Goal: Task Accomplishment & Management: Manage account settings

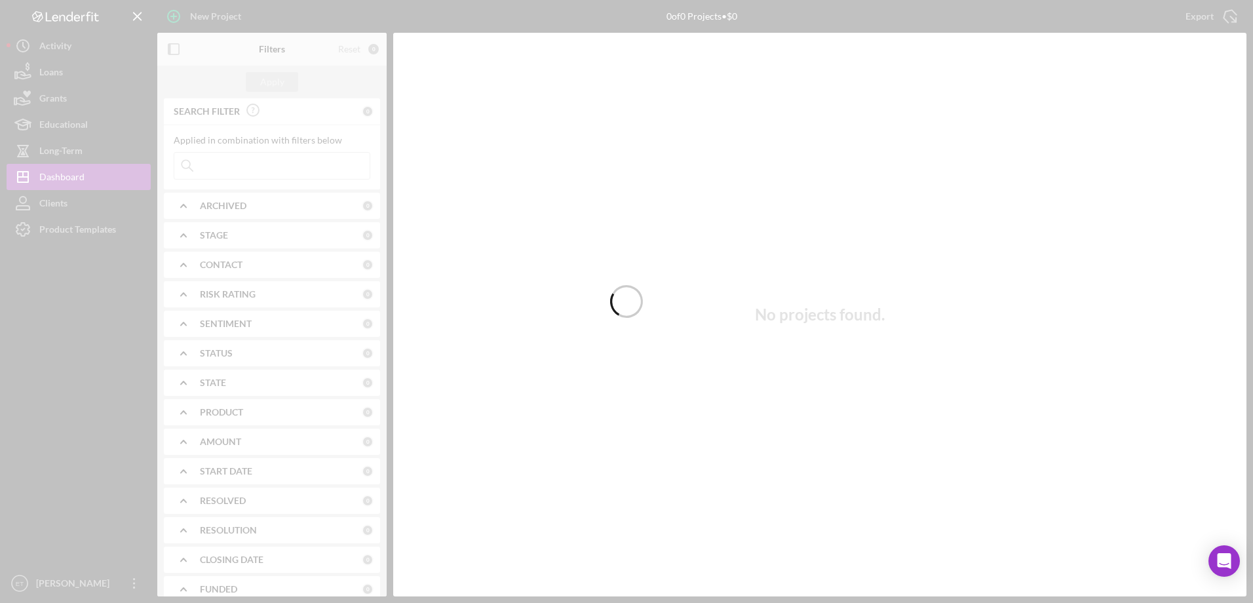
click at [66, 69] on div at bounding box center [626, 301] width 1253 height 603
click at [54, 76] on div at bounding box center [626, 301] width 1253 height 603
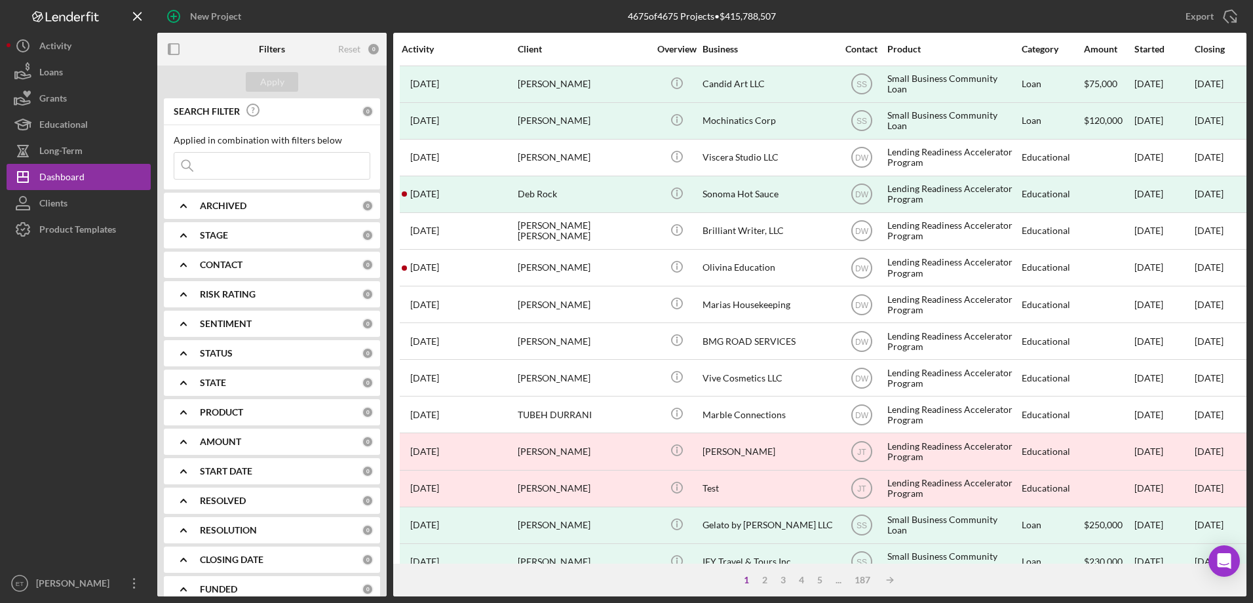
click at [65, 77] on button "Loans" at bounding box center [79, 72] width 144 height 26
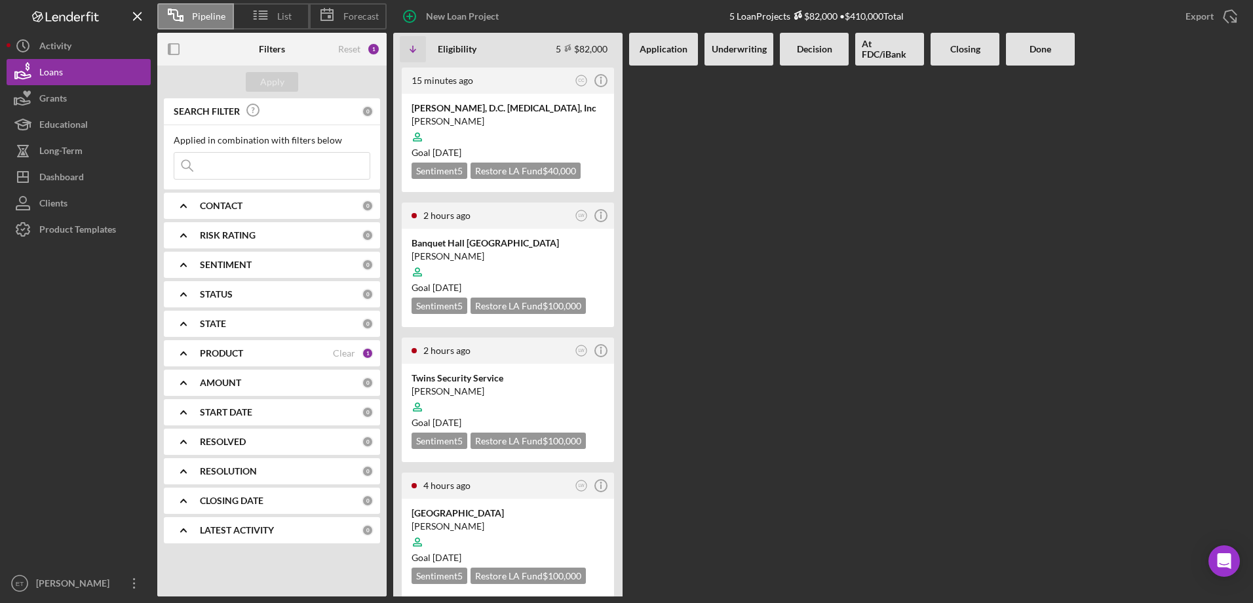
click at [293, 160] on input at bounding box center [271, 166] width 195 height 26
paste input "[PERSON_NAME]"
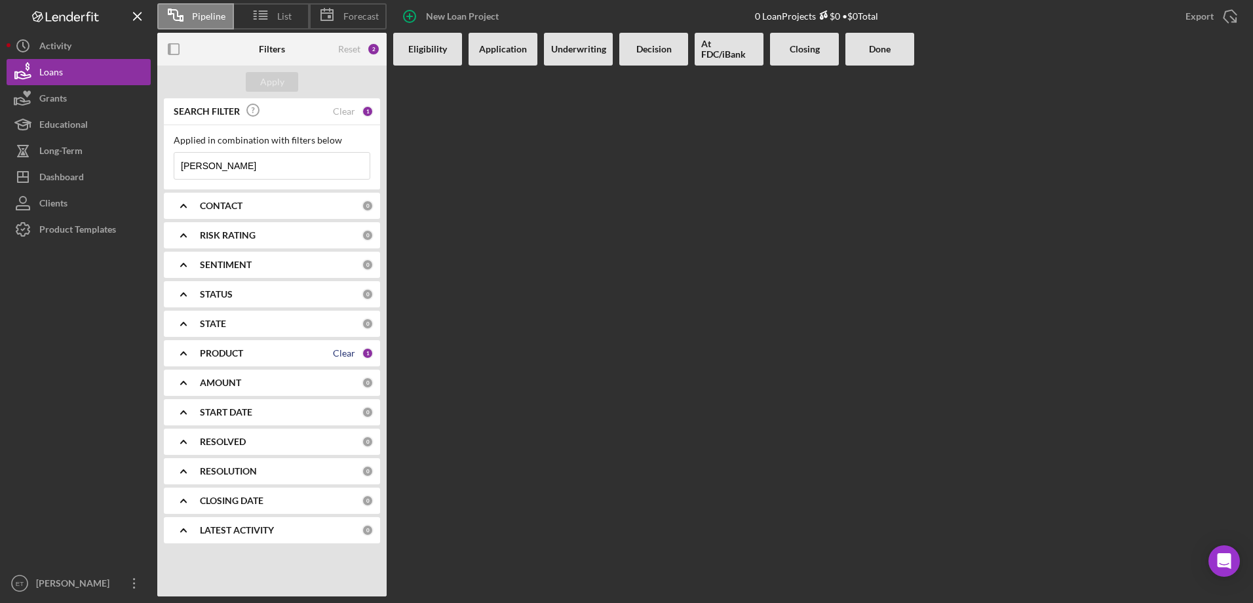
type input "[PERSON_NAME]"
click at [342, 353] on div "Clear" at bounding box center [344, 353] width 22 height 10
click at [94, 197] on button "Clients" at bounding box center [79, 203] width 144 height 26
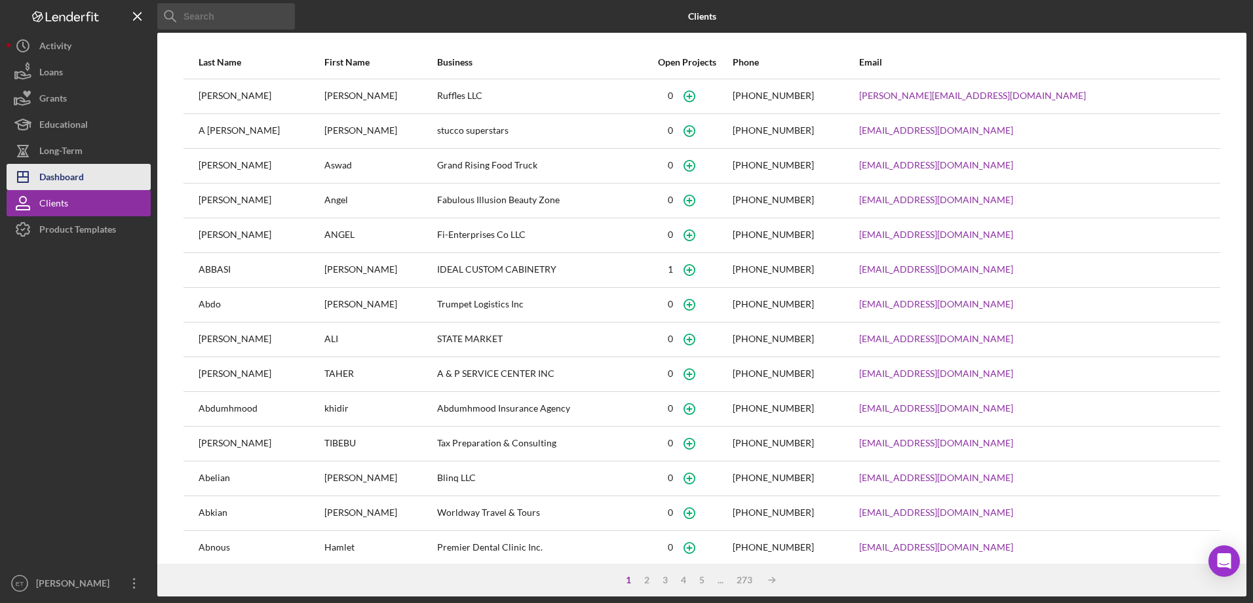
click at [88, 181] on button "Icon/Dashboard Dashboard" at bounding box center [79, 177] width 144 height 26
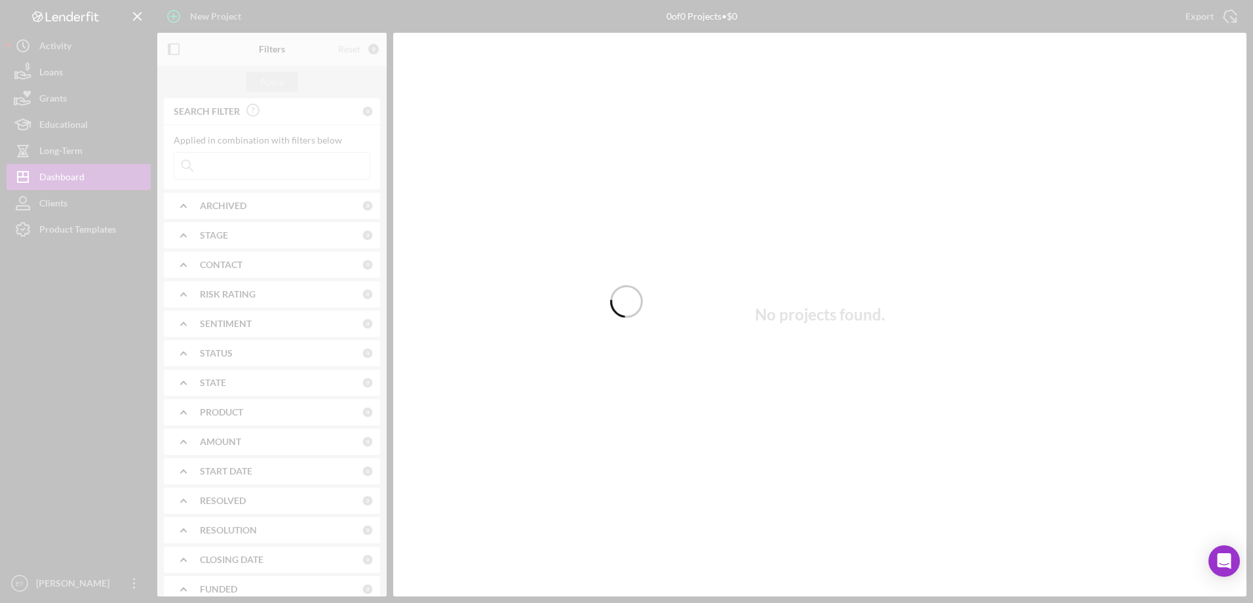
click at [311, 163] on div at bounding box center [626, 301] width 1253 height 603
click at [315, 167] on div at bounding box center [626, 301] width 1253 height 603
click at [313, 170] on div at bounding box center [626, 301] width 1253 height 603
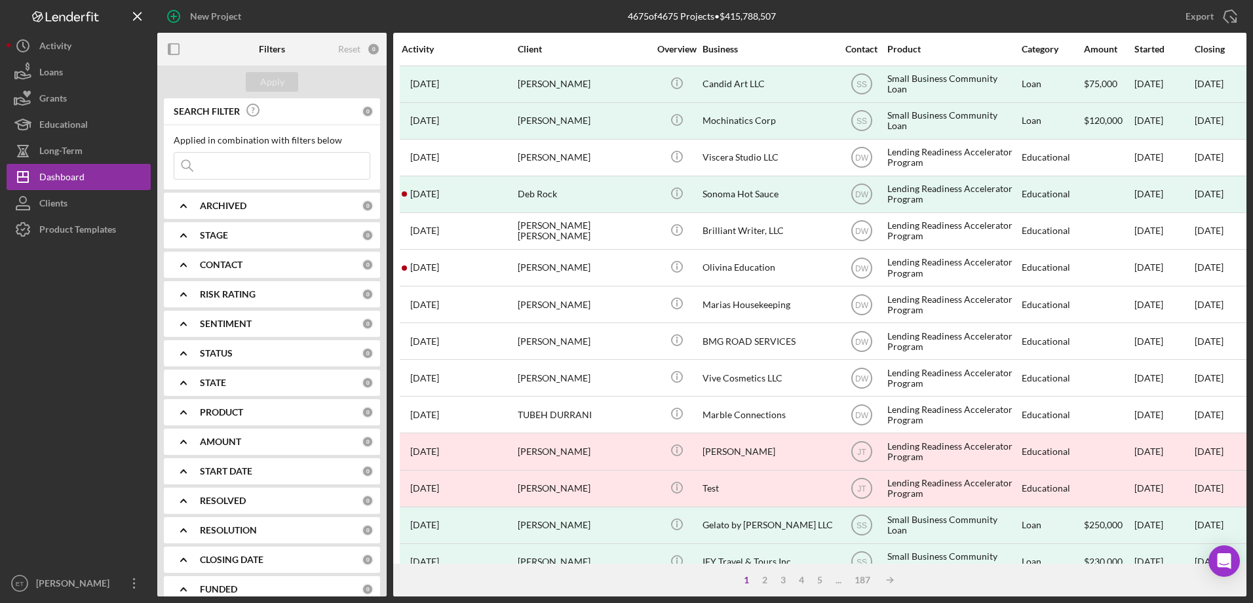
click at [213, 174] on input at bounding box center [271, 166] width 195 height 26
paste input "[PERSON_NAME]"
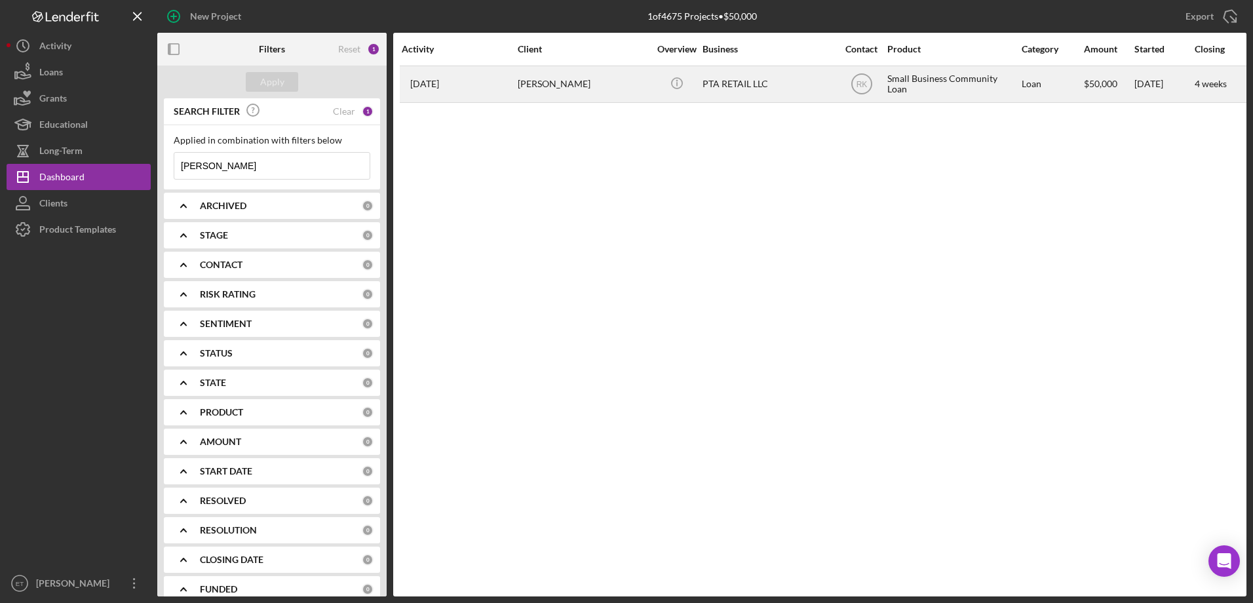
type input "[PERSON_NAME]"
click at [589, 94] on div "[PERSON_NAME]" at bounding box center [583, 84] width 131 height 35
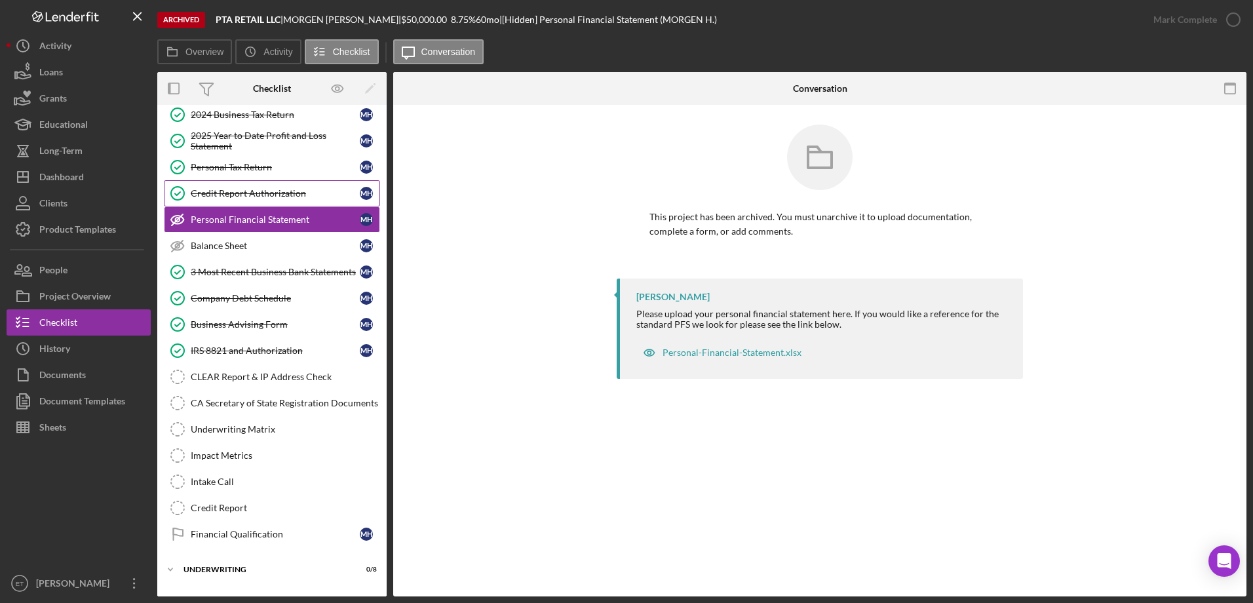
scroll to position [168, 0]
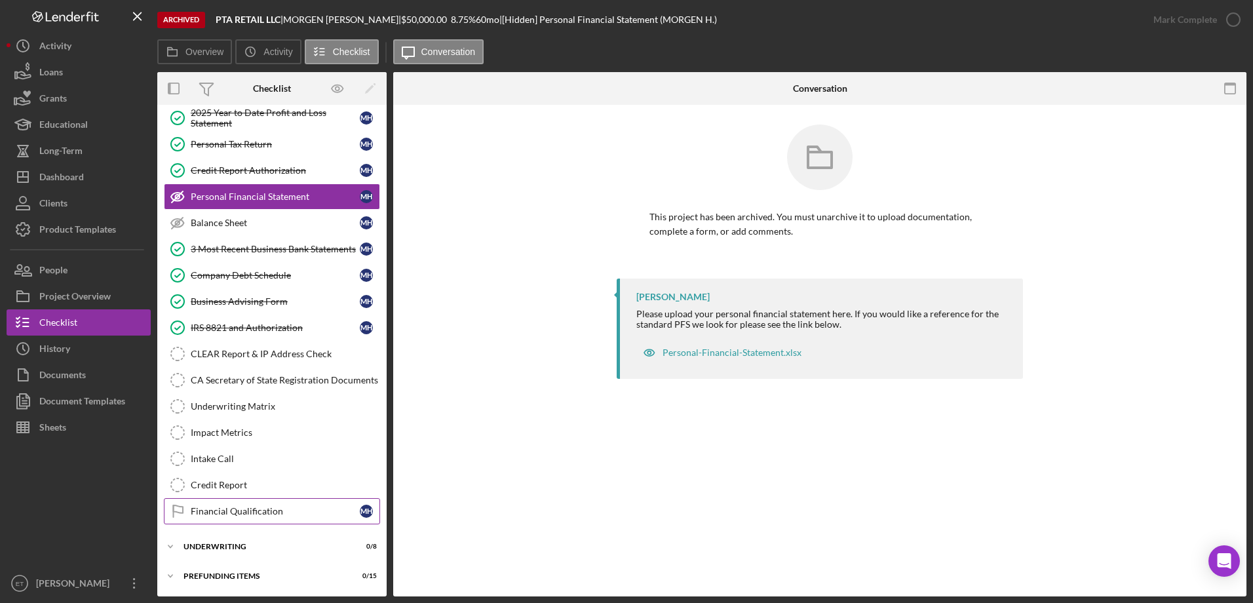
click at [196, 513] on div "Financial Qualification" at bounding box center [275, 511] width 169 height 10
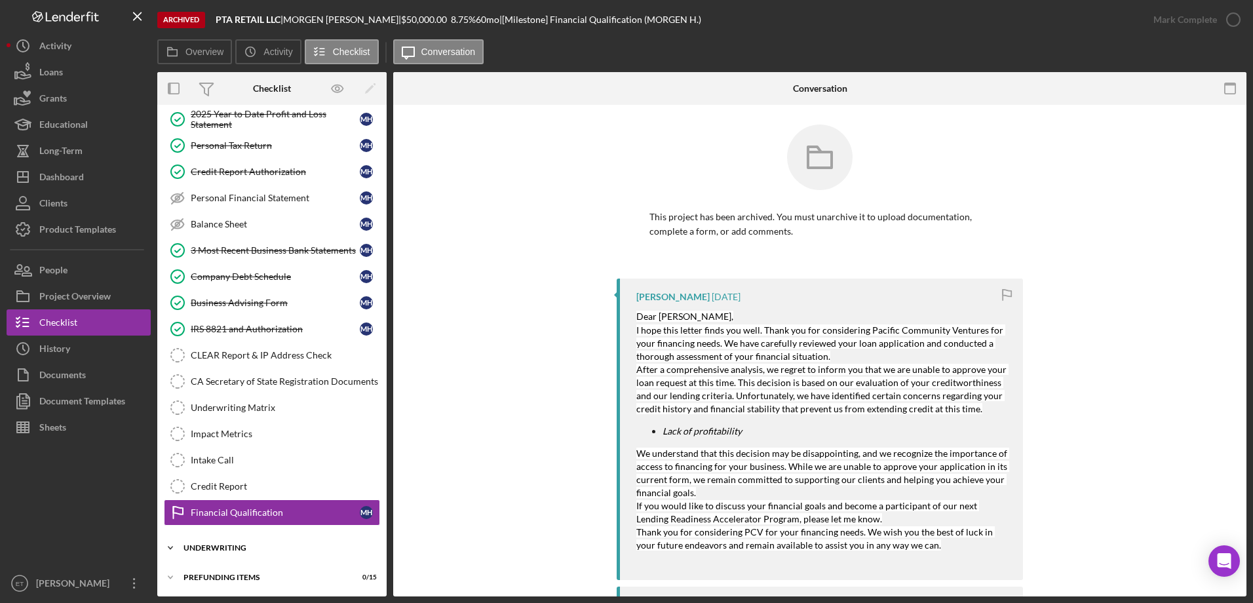
scroll to position [168, 0]
click at [200, 534] on div "Icon/Expander Underwriting 0 / 8" at bounding box center [271, 547] width 229 height 26
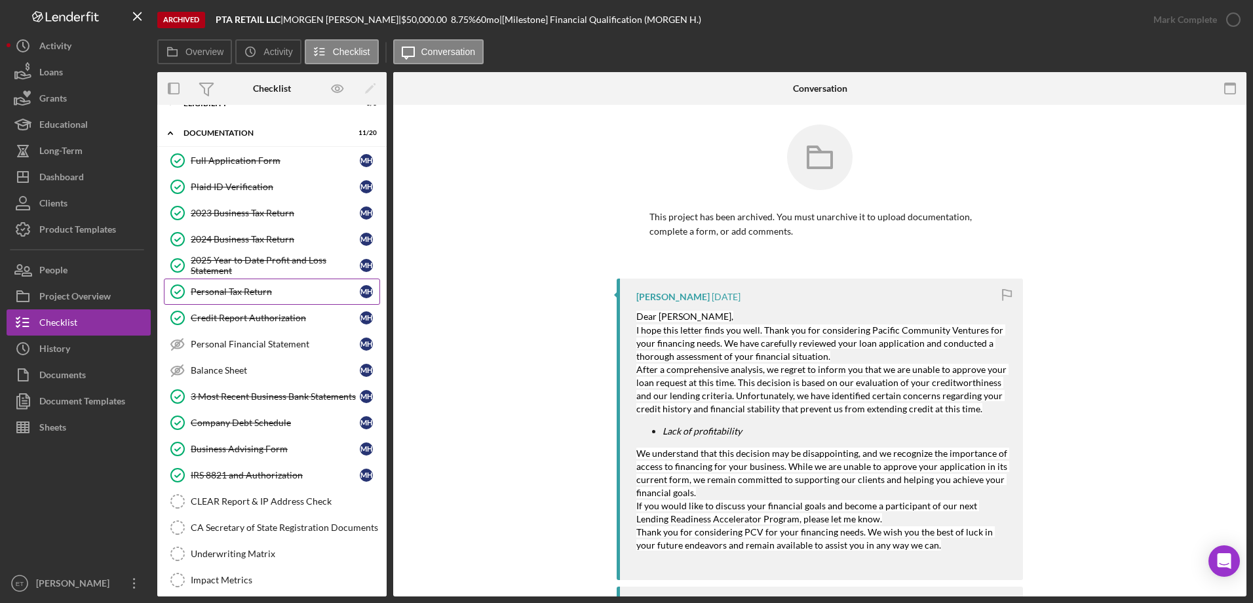
scroll to position [0, 0]
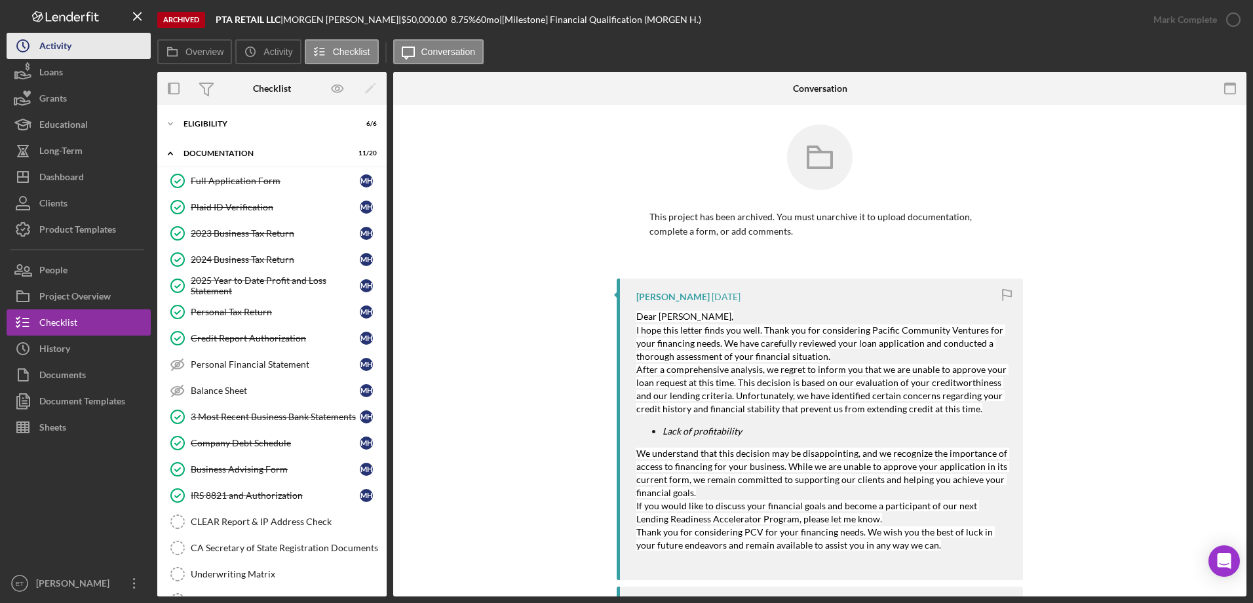
click at [58, 52] on div "Activity" at bounding box center [55, 48] width 32 height 30
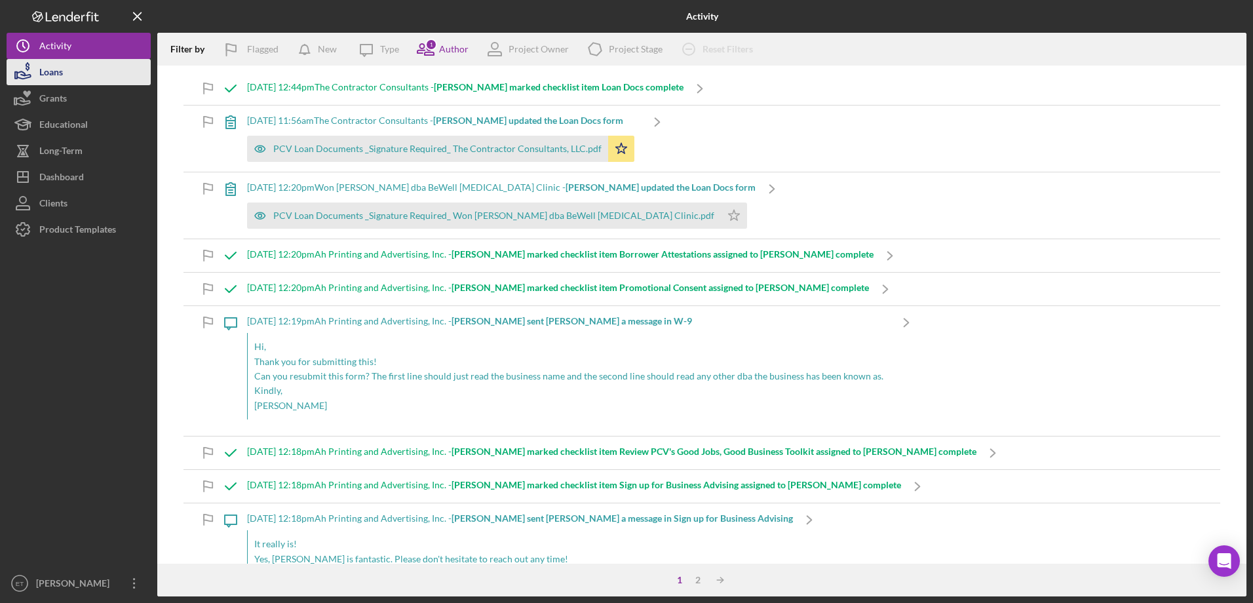
click at [59, 77] on div "Loans" at bounding box center [51, 74] width 24 height 30
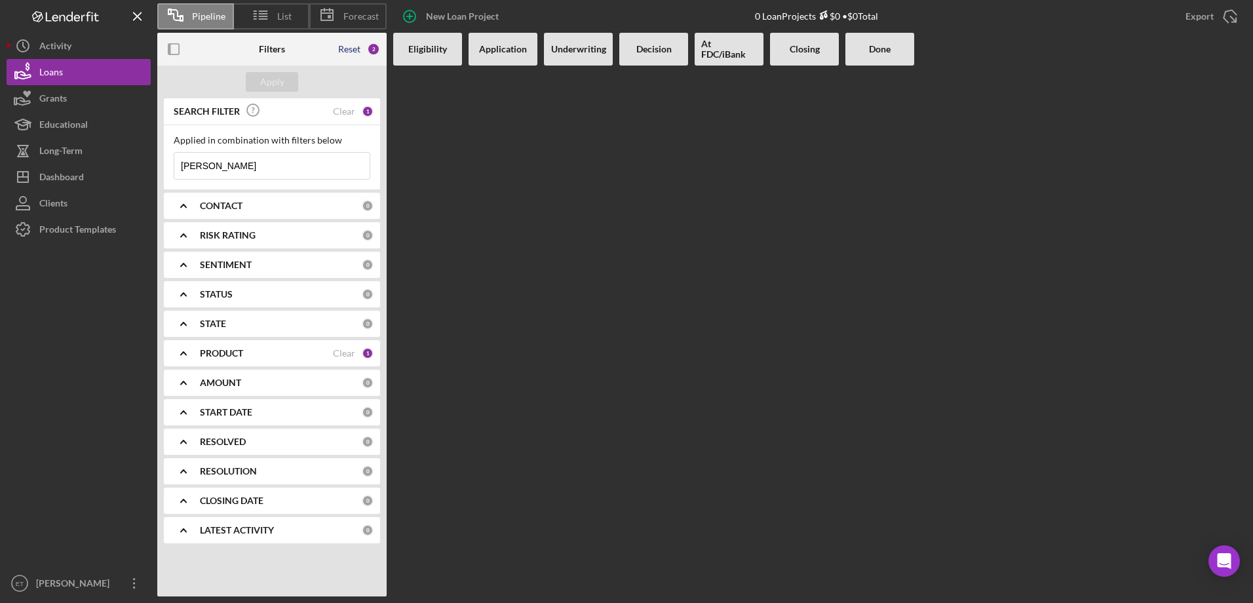
click at [350, 52] on div "Reset" at bounding box center [349, 49] width 22 height 10
click at [273, 83] on div "Apply" at bounding box center [272, 82] width 24 height 20
click at [222, 205] on b "CONTACT" at bounding box center [221, 206] width 43 height 10
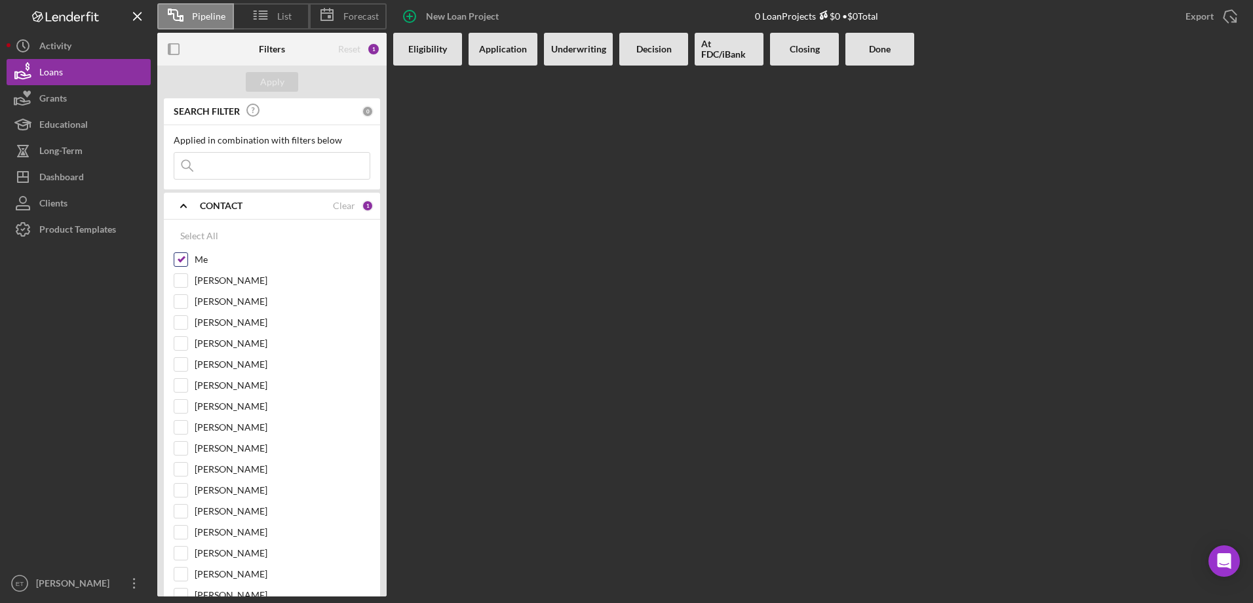
click at [182, 266] on input "Me" at bounding box center [180, 259] width 13 height 13
checkbox input "false"
click at [209, 283] on label "[PERSON_NAME]" at bounding box center [283, 280] width 176 height 13
click at [187, 283] on input "[PERSON_NAME]" at bounding box center [180, 280] width 13 height 13
click at [211, 279] on label "[PERSON_NAME]" at bounding box center [283, 280] width 176 height 13
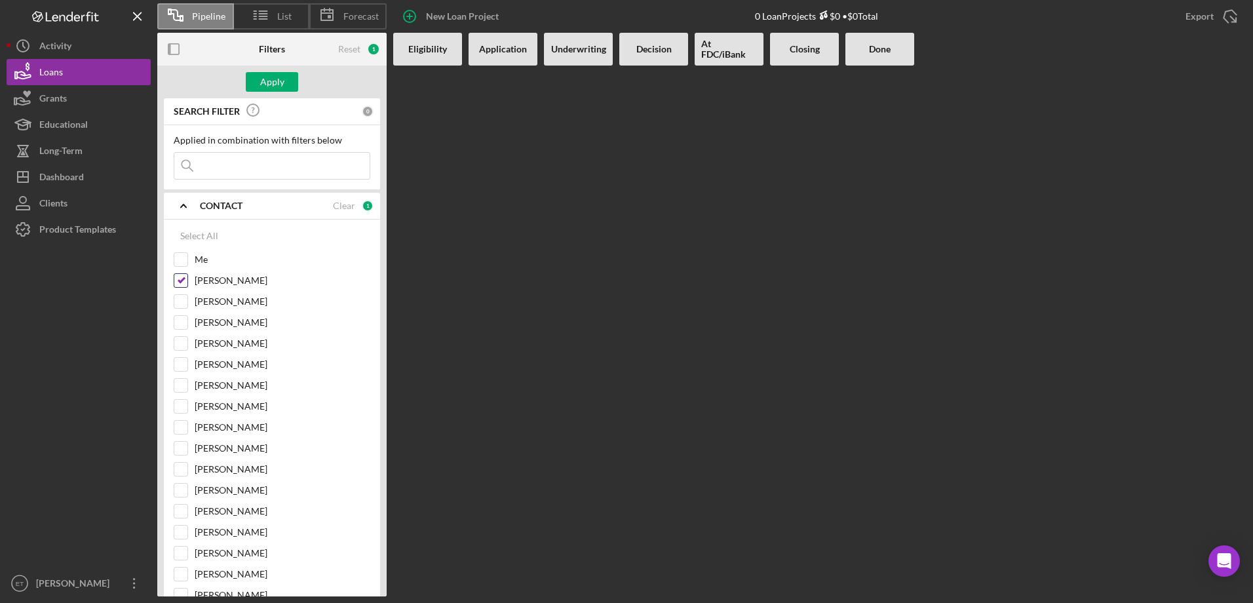
click at [187, 279] on input "[PERSON_NAME]" at bounding box center [180, 280] width 13 height 13
checkbox input "false"
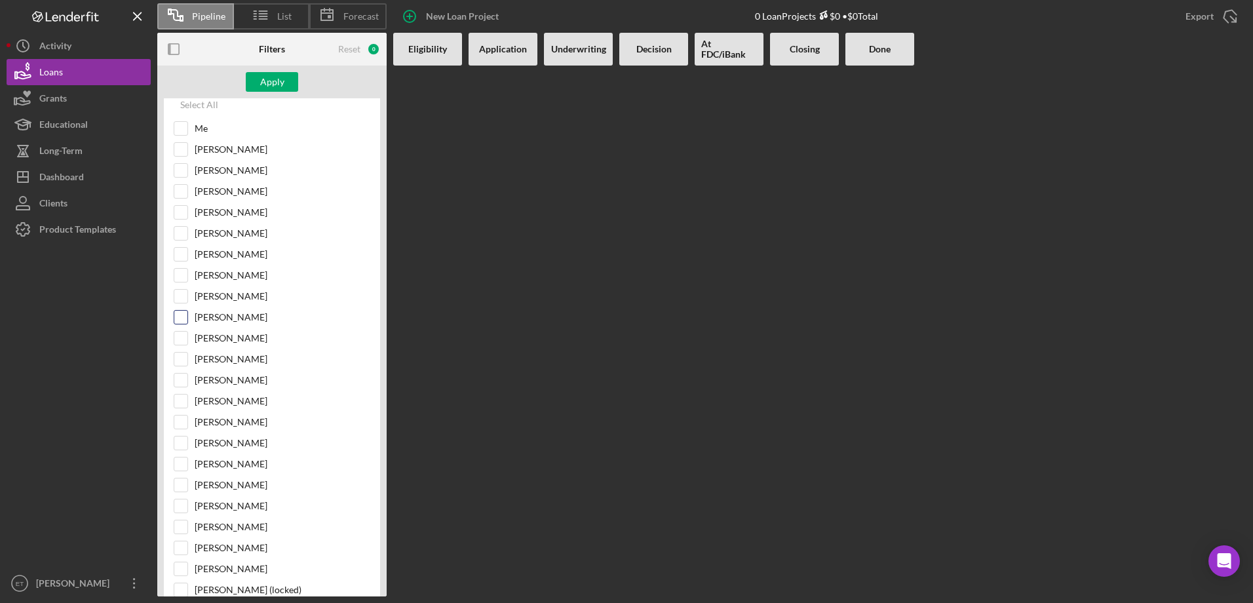
click at [222, 322] on label "[PERSON_NAME]" at bounding box center [283, 317] width 176 height 13
click at [187, 322] on input "[PERSON_NAME]" at bounding box center [180, 317] width 13 height 13
checkbox input "true"
click at [277, 87] on div "Apply" at bounding box center [272, 82] width 24 height 20
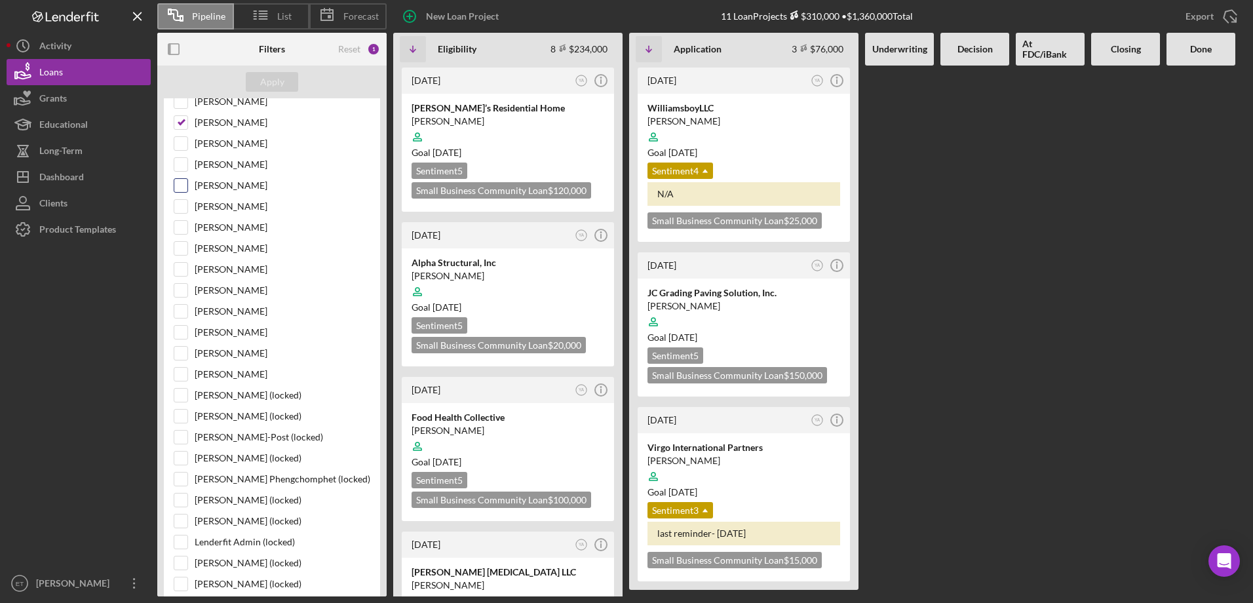
scroll to position [328, 0]
click at [521, 135] on div at bounding box center [508, 137] width 193 height 25
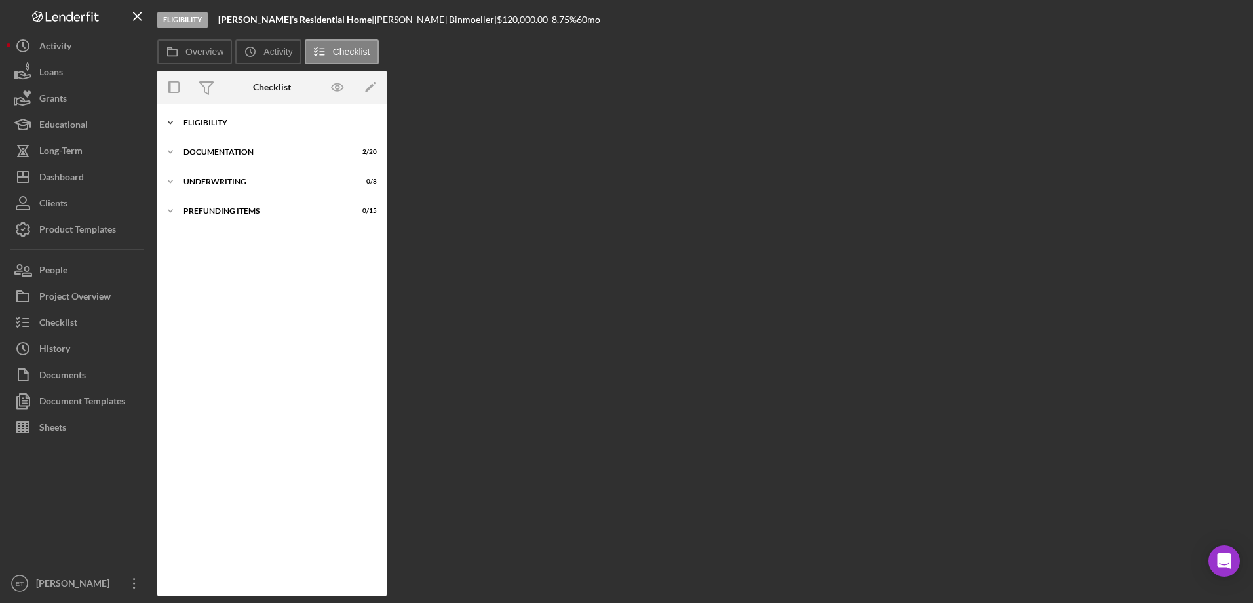
click at [214, 129] on div "Icon/Expander Eligibility 6 / 6" at bounding box center [271, 122] width 229 height 26
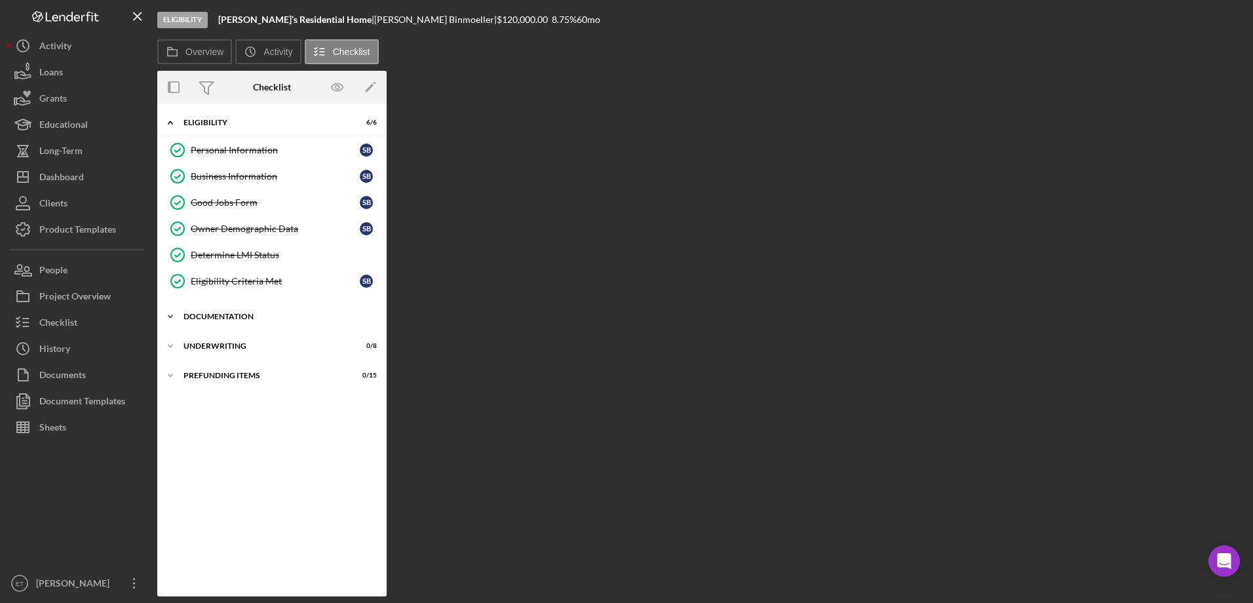
click at [230, 324] on div "Icon/Expander Documentation 2 / 20" at bounding box center [271, 317] width 229 height 26
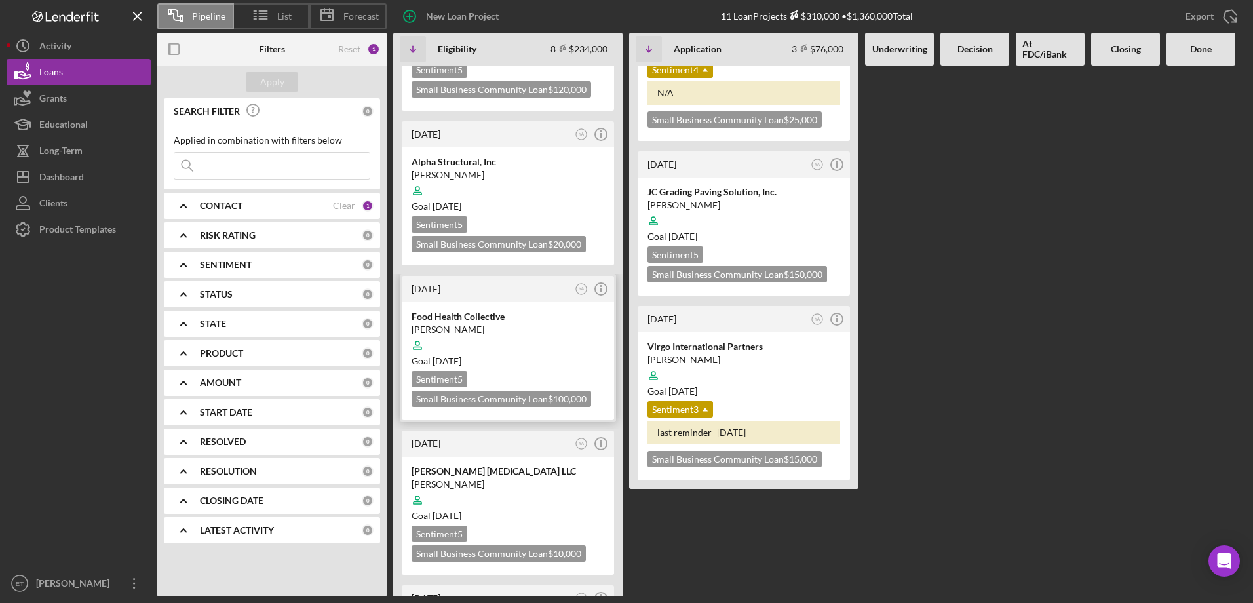
scroll to position [197, 0]
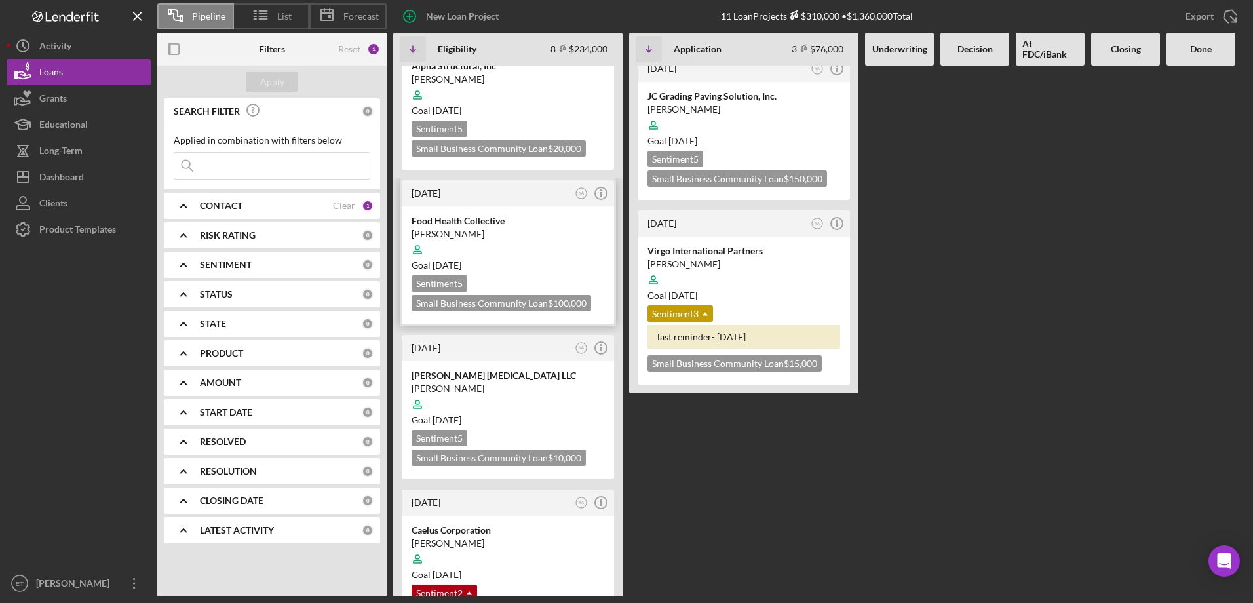
click at [462, 264] on time "[DATE]" at bounding box center [447, 265] width 29 height 11
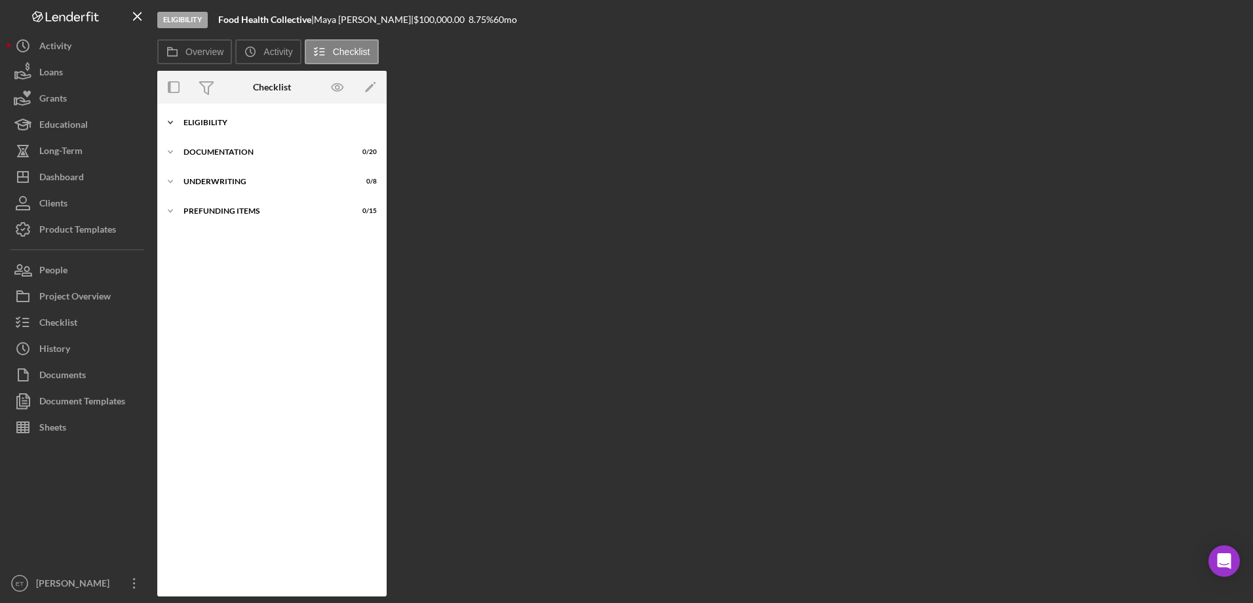
click at [205, 127] on div "Icon/Expander Eligibility 3 / 6" at bounding box center [271, 122] width 229 height 26
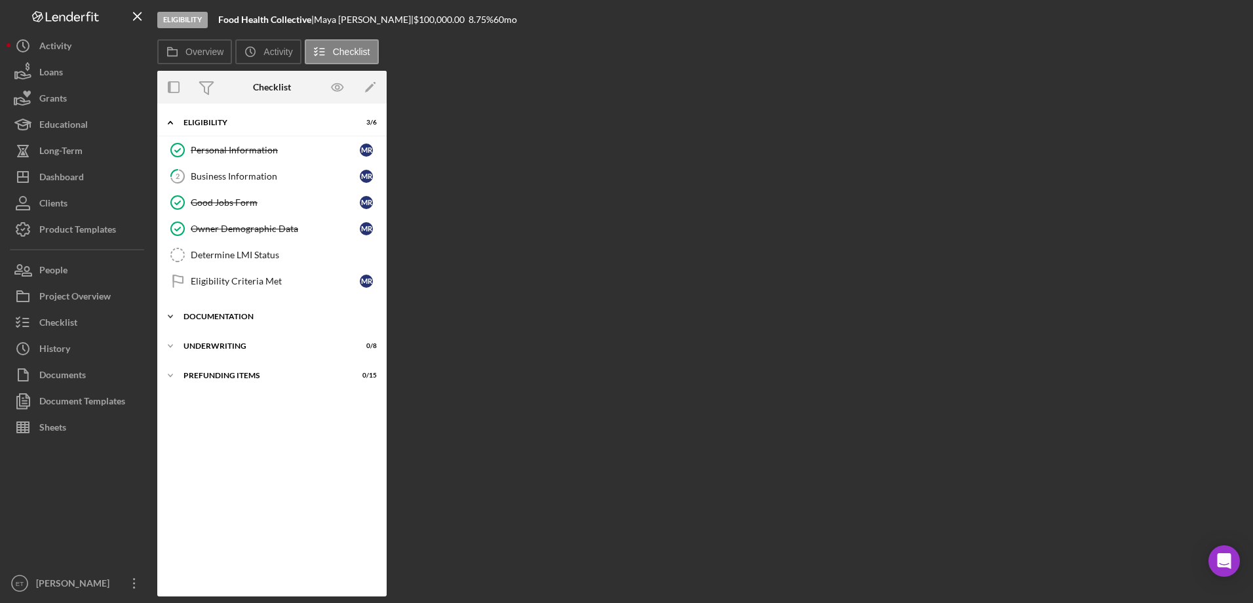
click at [220, 306] on div "Icon/Expander Documentation 0 / 20" at bounding box center [271, 317] width 229 height 26
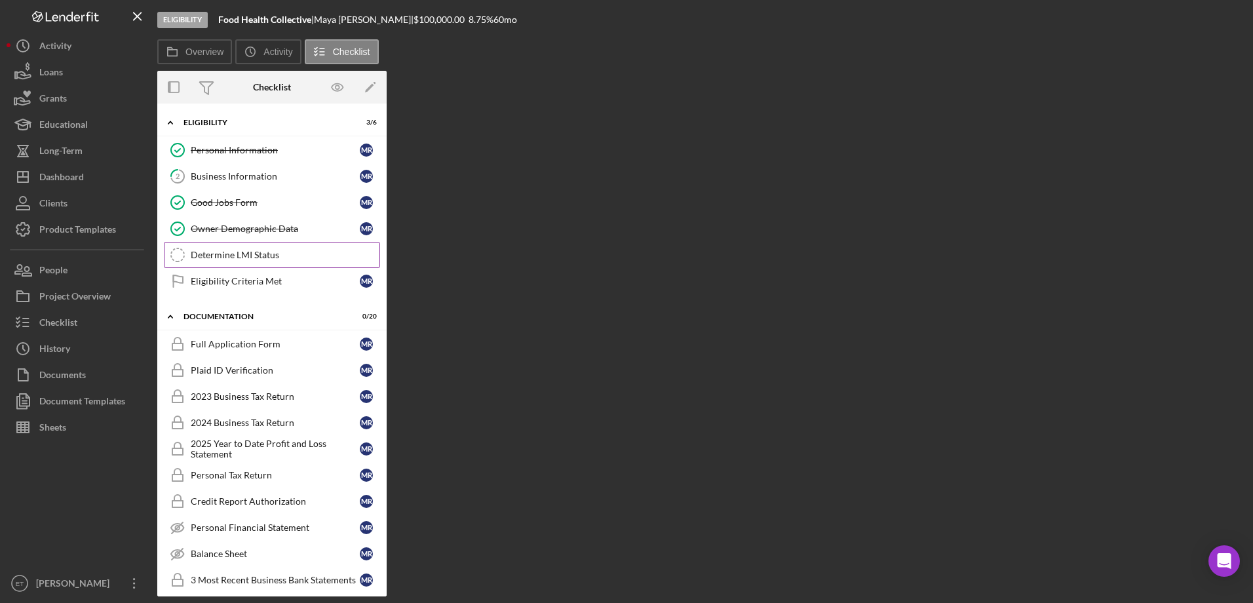
click at [223, 254] on div "Determine LMI Status" at bounding box center [285, 255] width 189 height 10
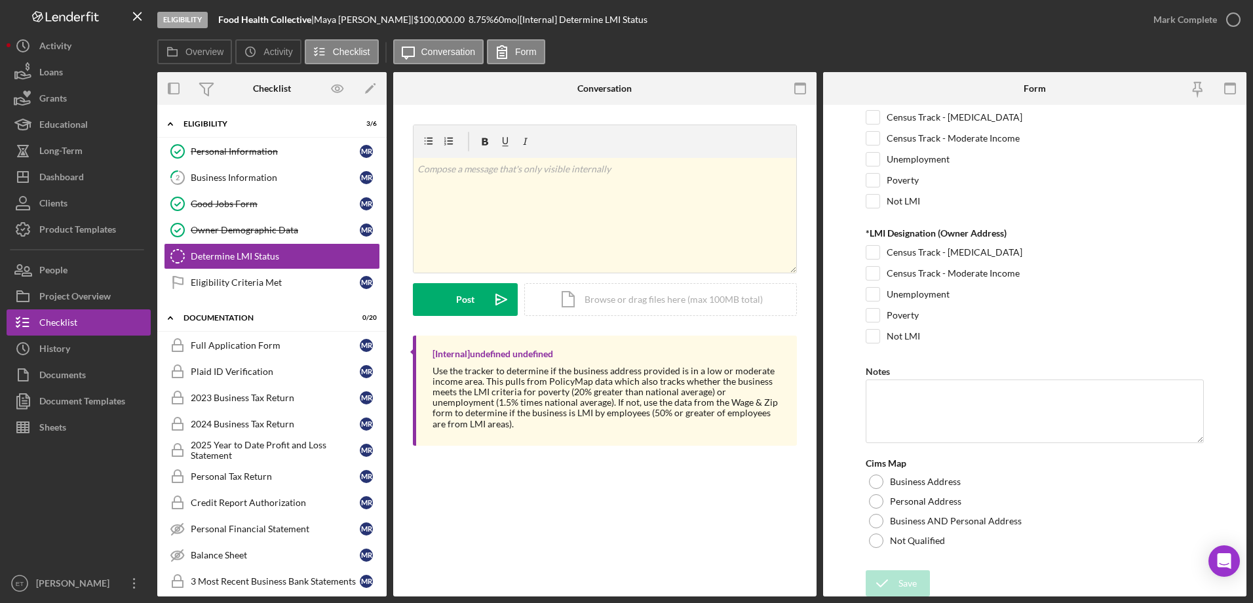
scroll to position [172, 0]
click at [292, 151] on div "Personal Information" at bounding box center [275, 151] width 169 height 10
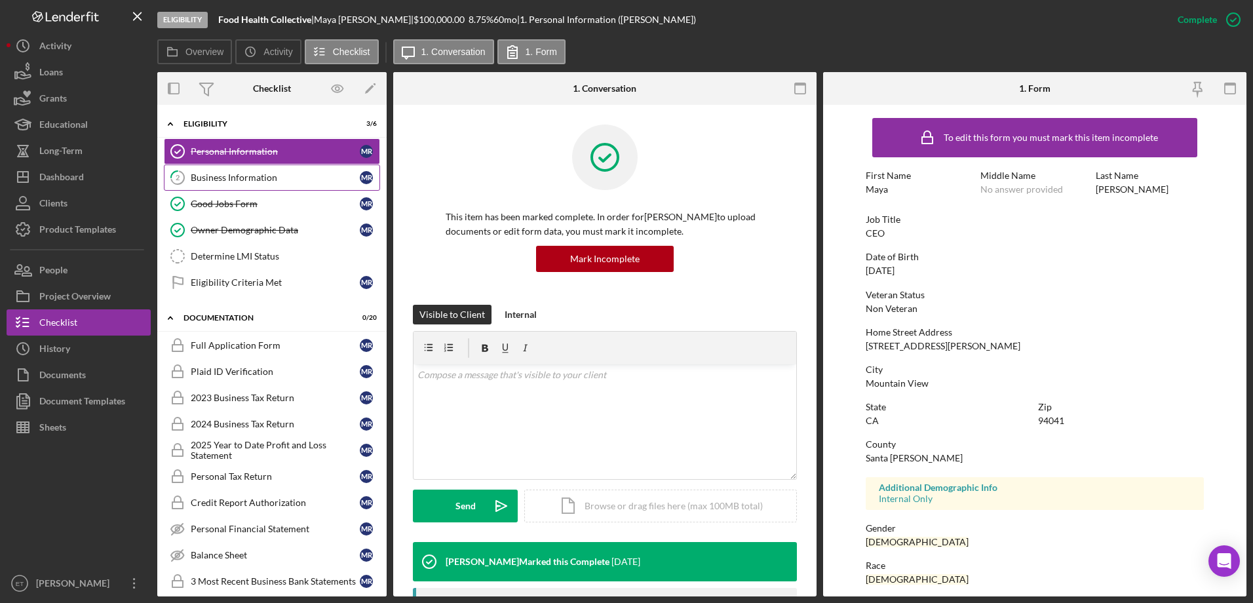
click at [294, 168] on link "2 Business Information M R" at bounding box center [272, 178] width 216 height 26
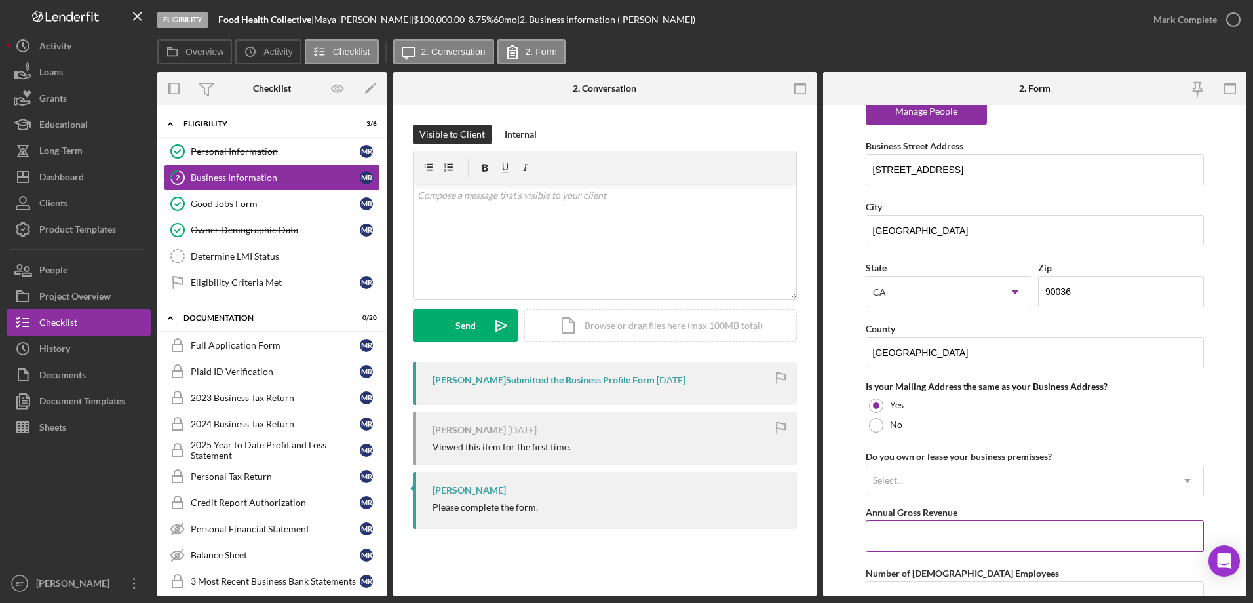
scroll to position [1064, 0]
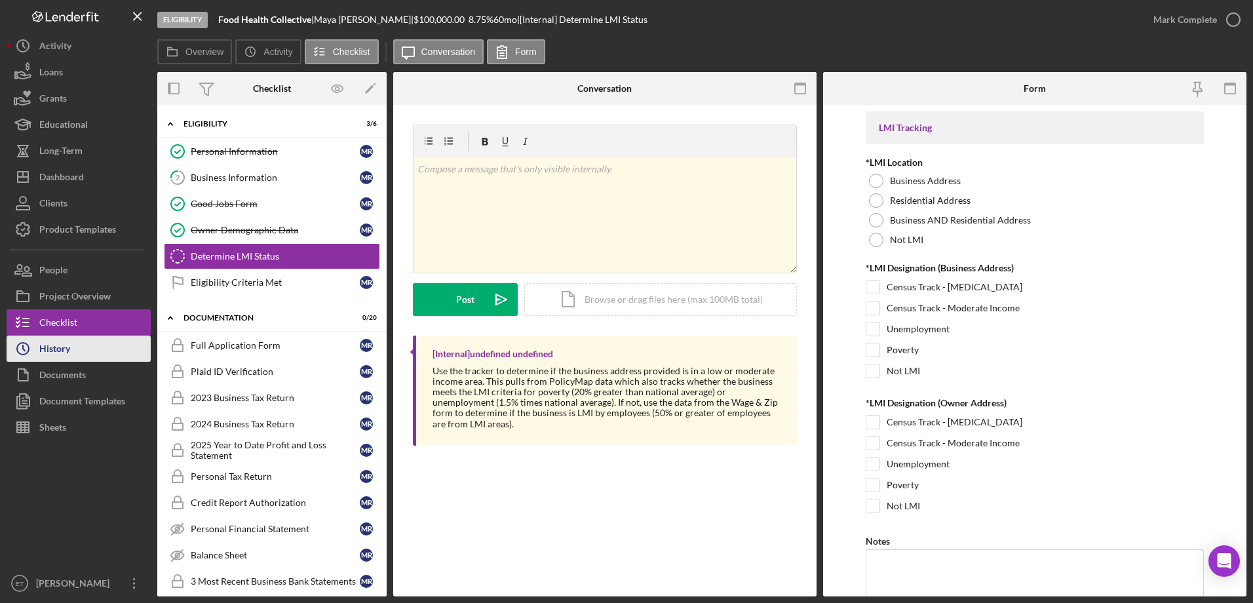
click at [73, 347] on button "Icon/History History" at bounding box center [79, 349] width 144 height 26
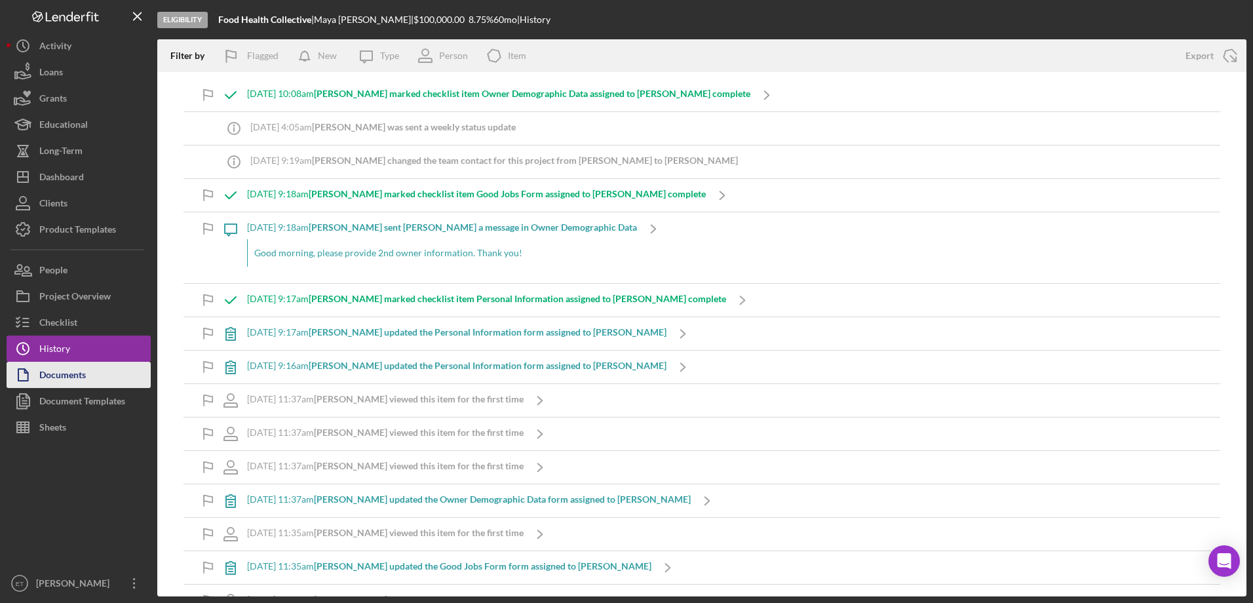
click at [96, 372] on button "Documents" at bounding box center [79, 375] width 144 height 26
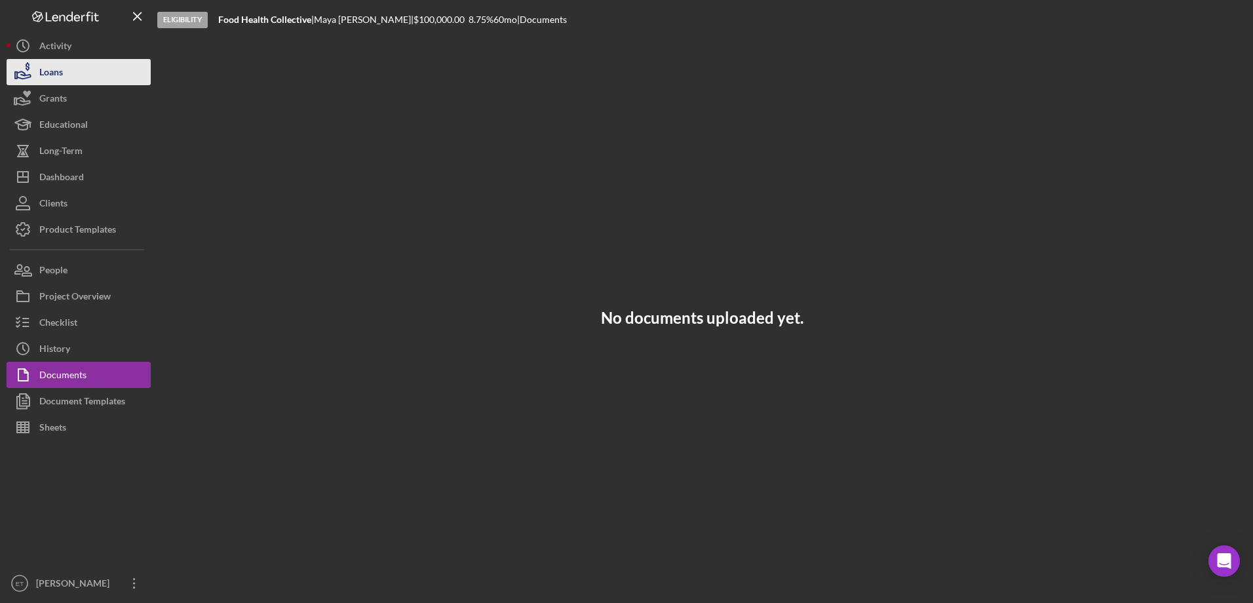
click at [75, 71] on button "Loans" at bounding box center [79, 72] width 144 height 26
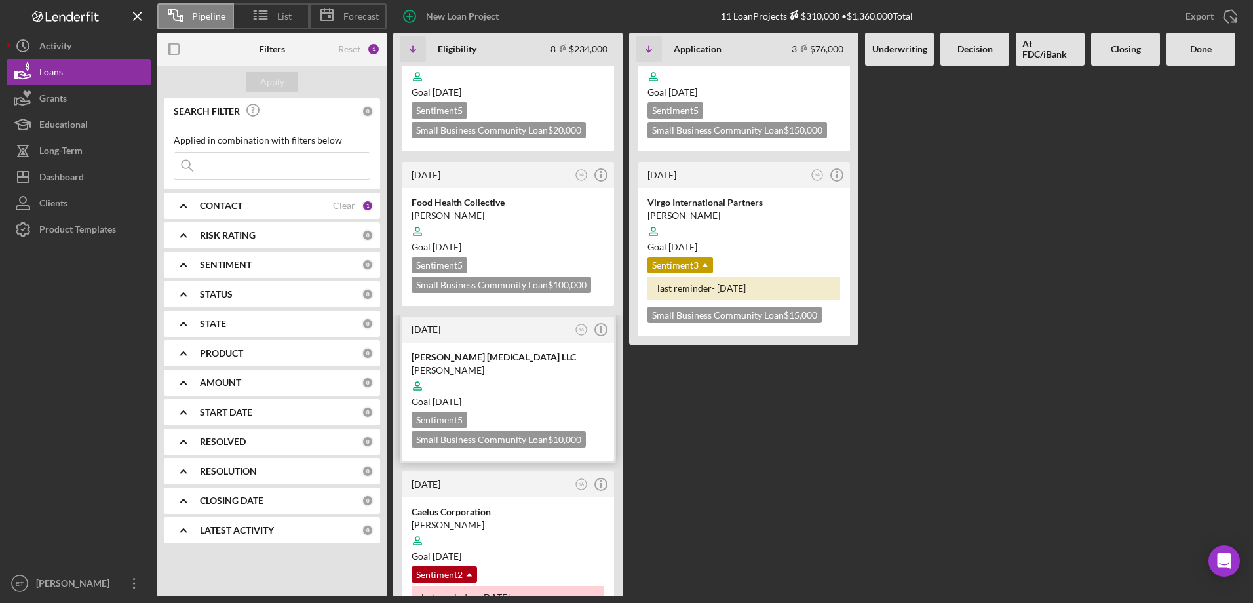
scroll to position [262, 0]
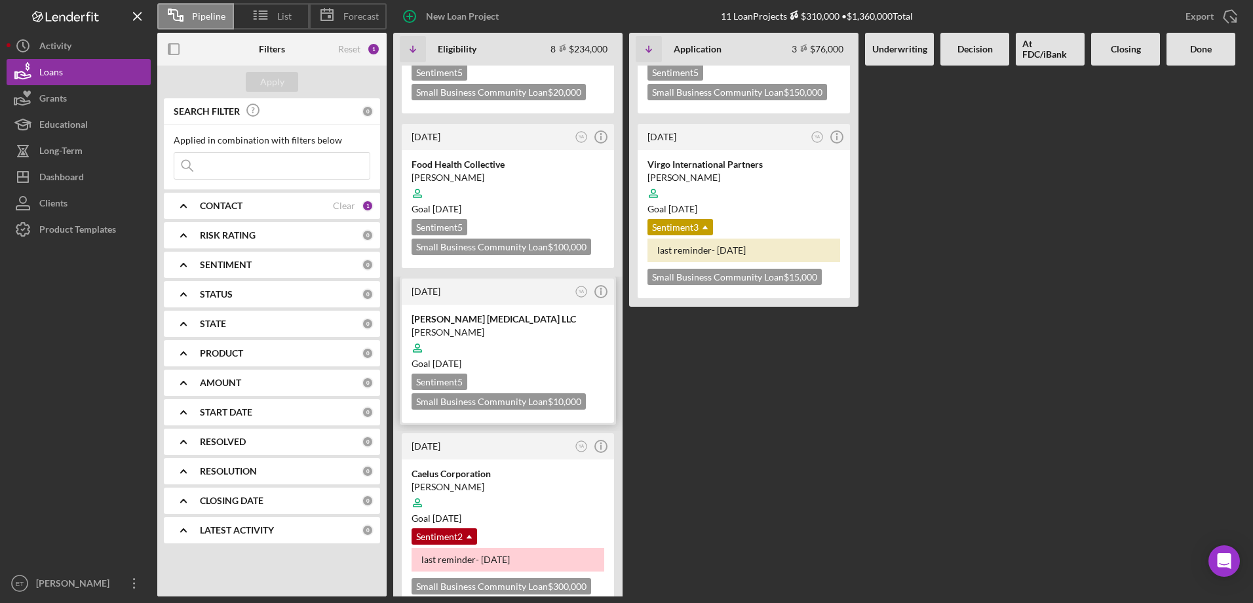
click at [510, 338] on div at bounding box center [508, 348] width 193 height 25
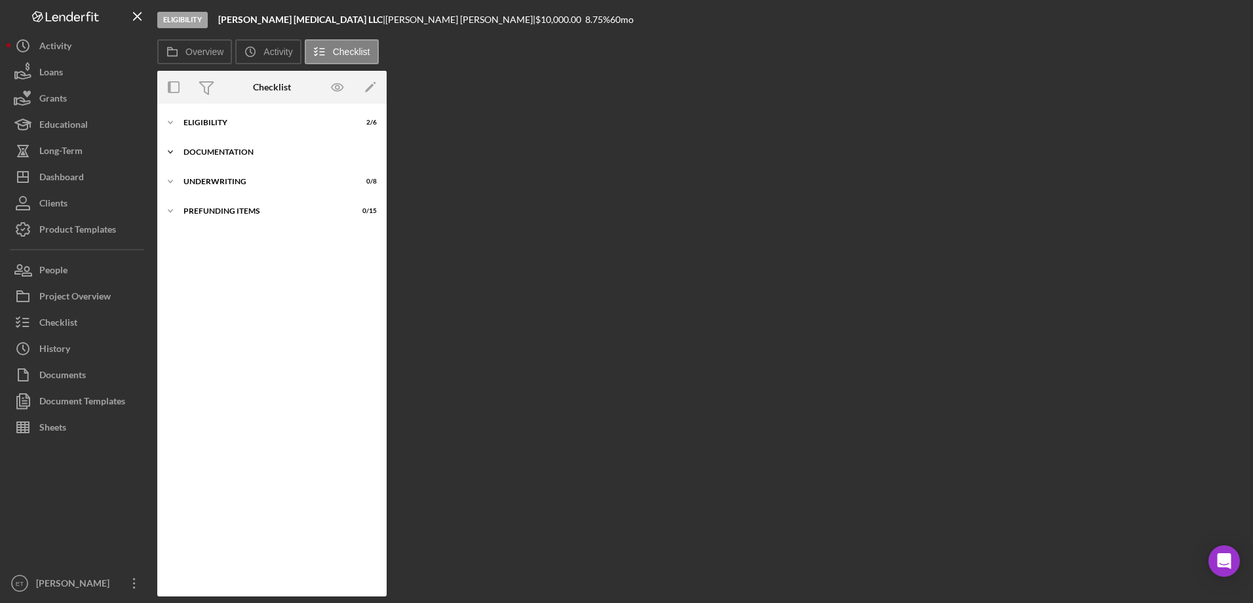
click at [217, 147] on div "Icon/Expander Documentation 0 / 20" at bounding box center [271, 152] width 229 height 26
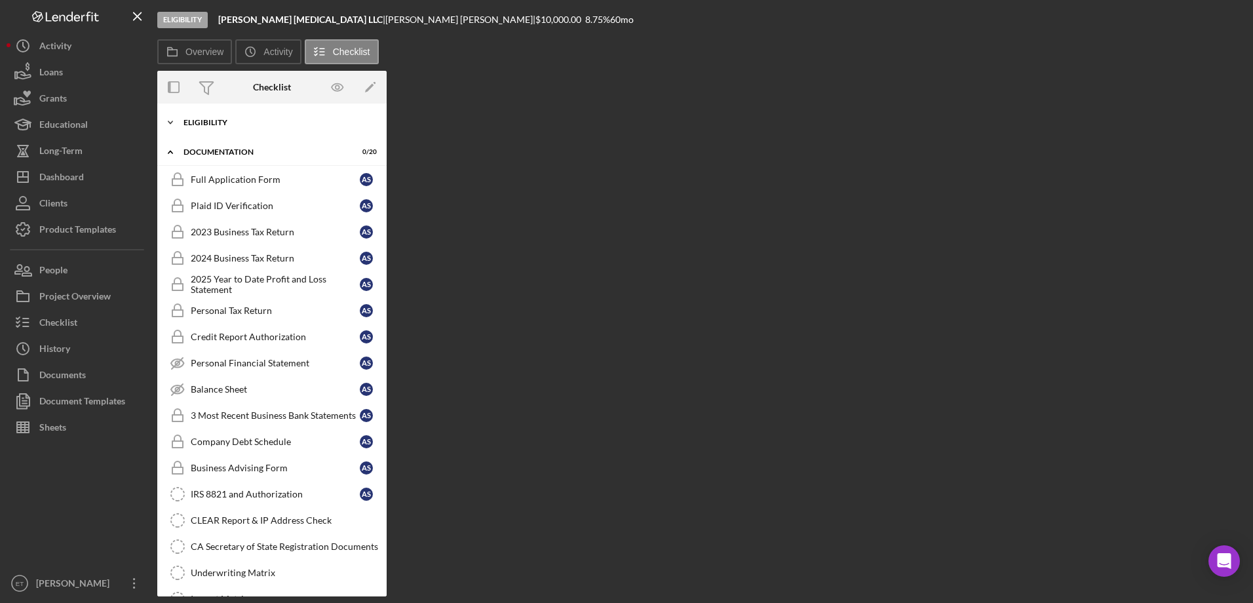
click at [216, 119] on div "Eligibility" at bounding box center [277, 123] width 187 height 8
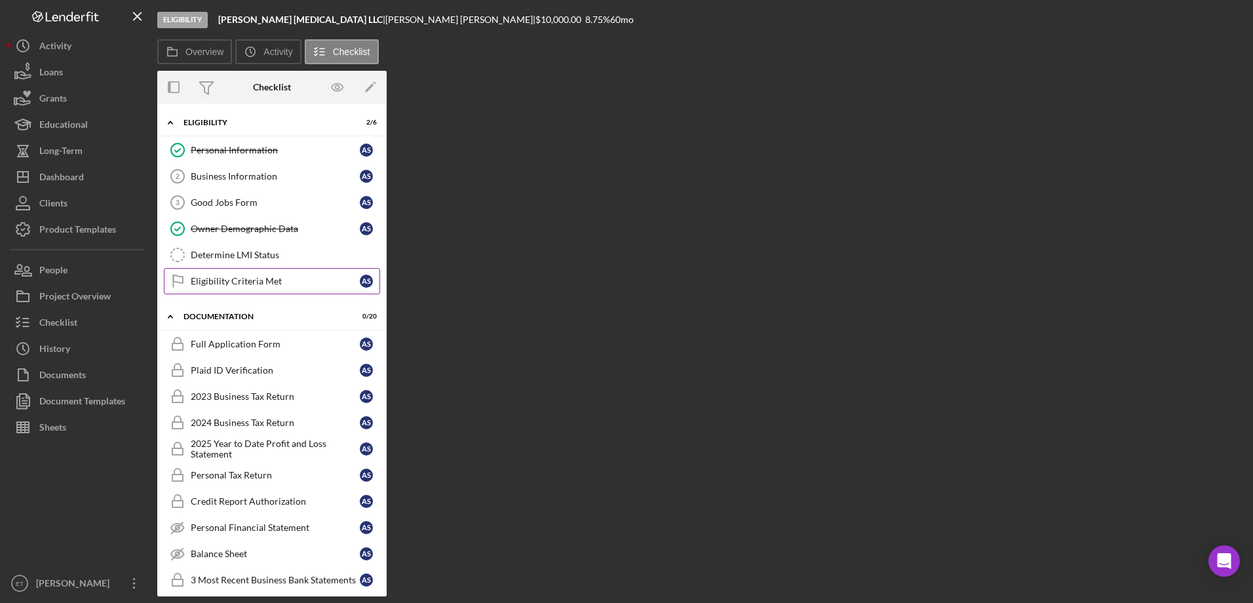
click at [246, 282] on div "Eligibility Criteria Met" at bounding box center [275, 281] width 169 height 10
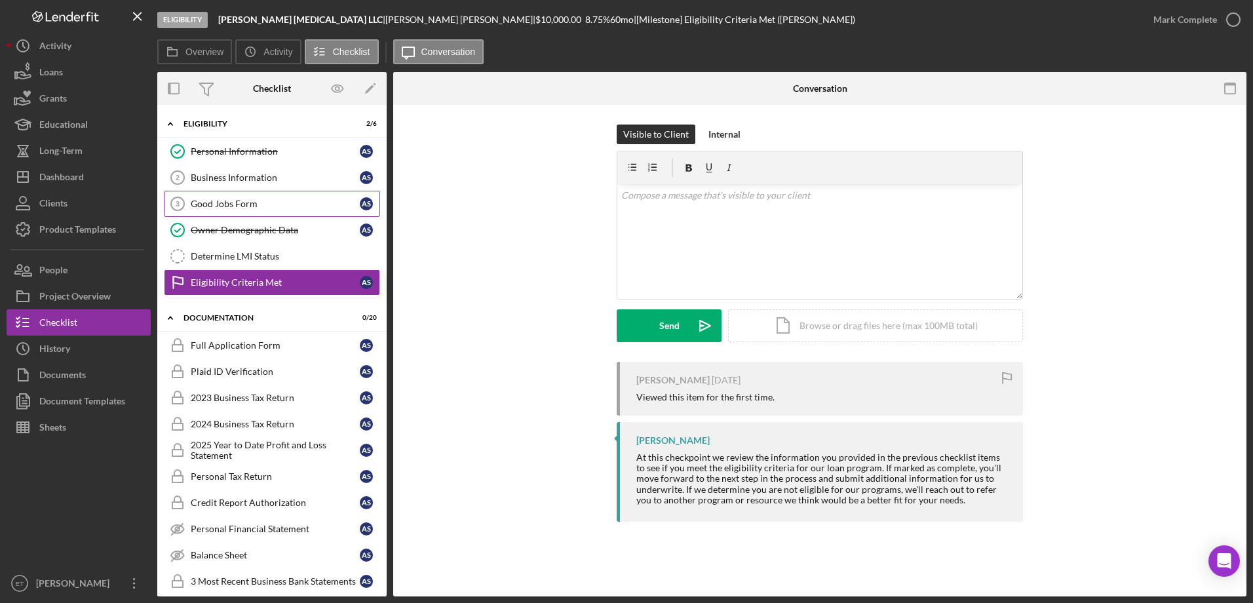
click at [252, 214] on link "Good Jobs Form 3 Good Jobs Form A S" at bounding box center [272, 204] width 216 height 26
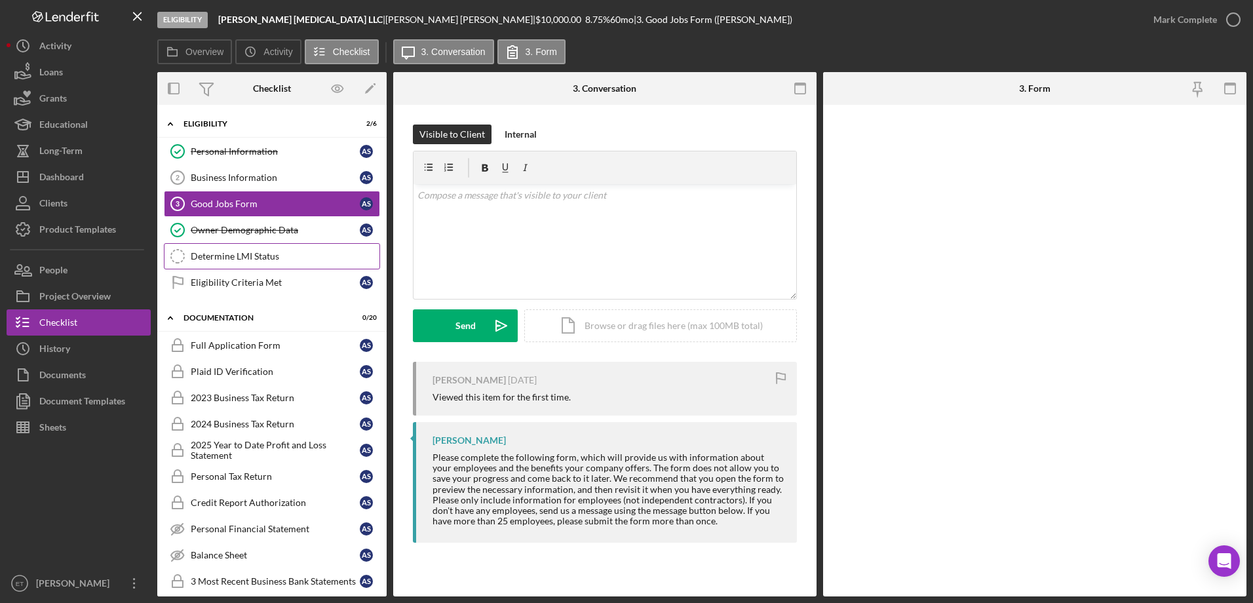
click at [252, 246] on link "Determine LMI Status Determine LMI Status" at bounding box center [272, 256] width 216 height 26
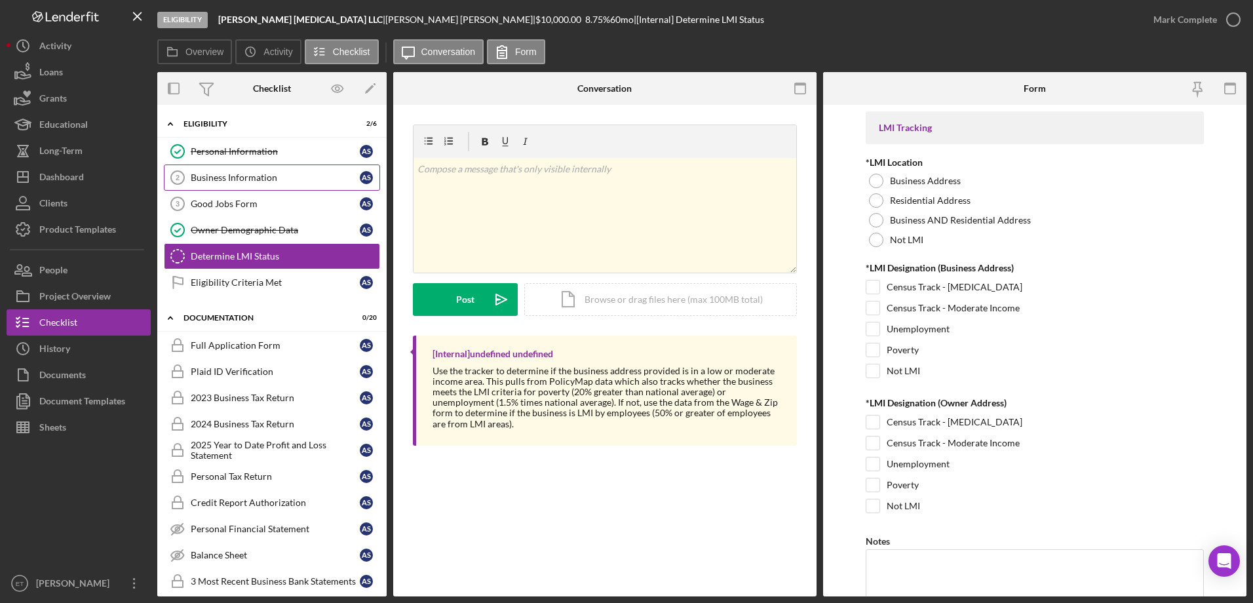
click at [196, 175] on div "Business Information" at bounding box center [275, 177] width 169 height 10
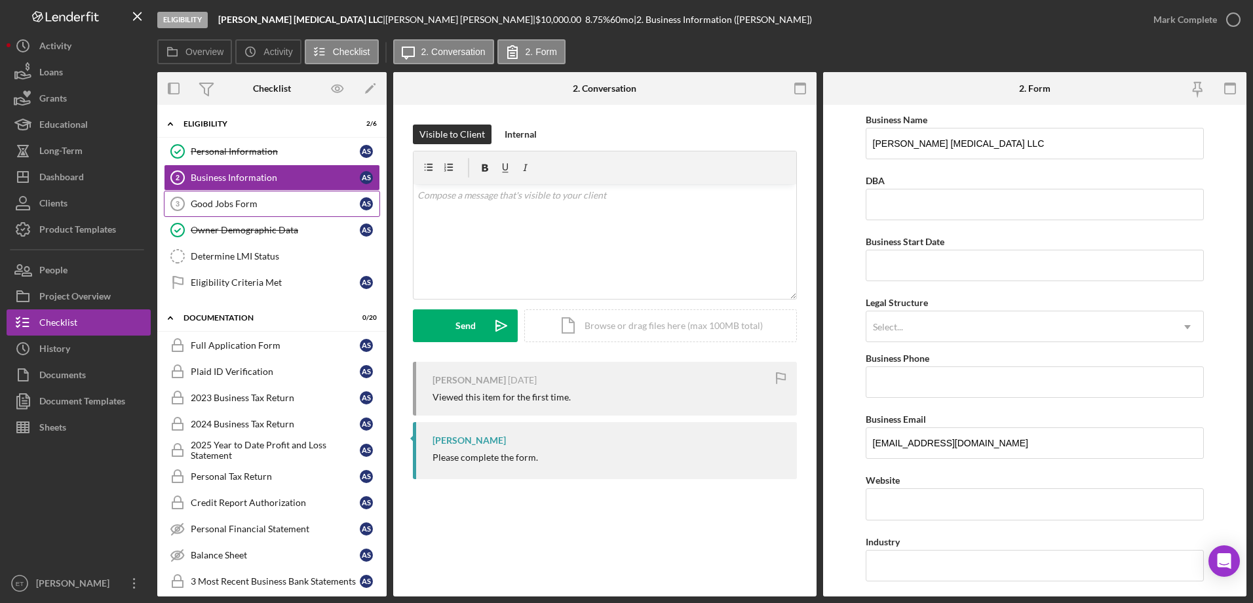
click at [214, 210] on link "Good Jobs Form 3 Good Jobs Form A S" at bounding box center [272, 204] width 216 height 26
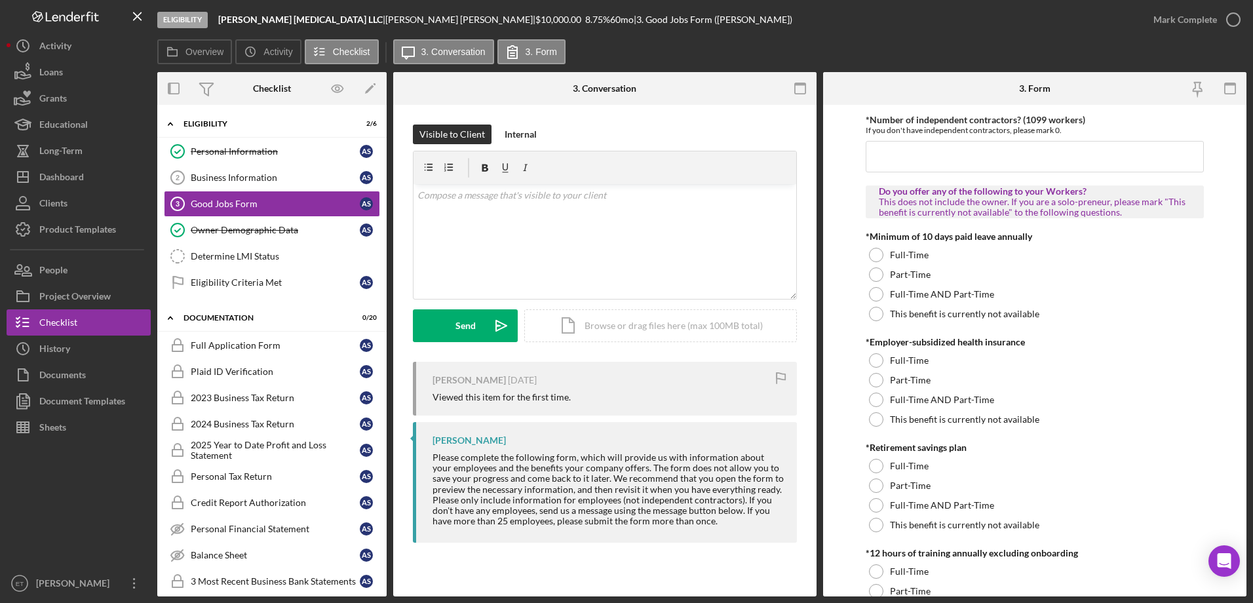
scroll to position [328, 0]
click at [77, 51] on button "Icon/History Activity" at bounding box center [79, 46] width 144 height 26
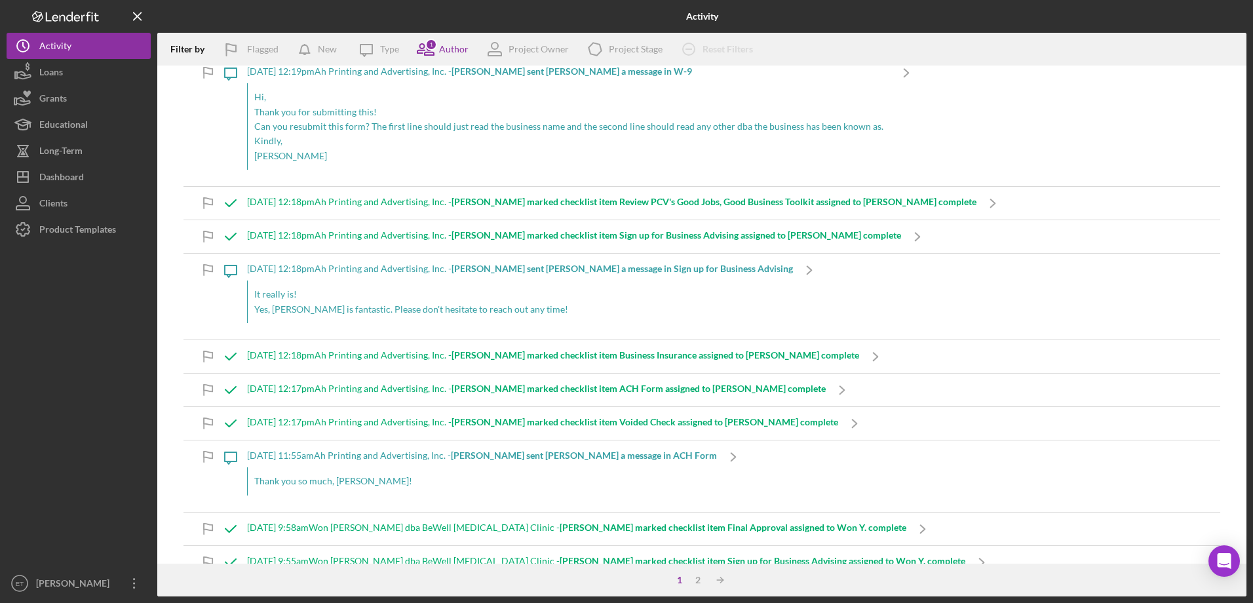
scroll to position [262, 0]
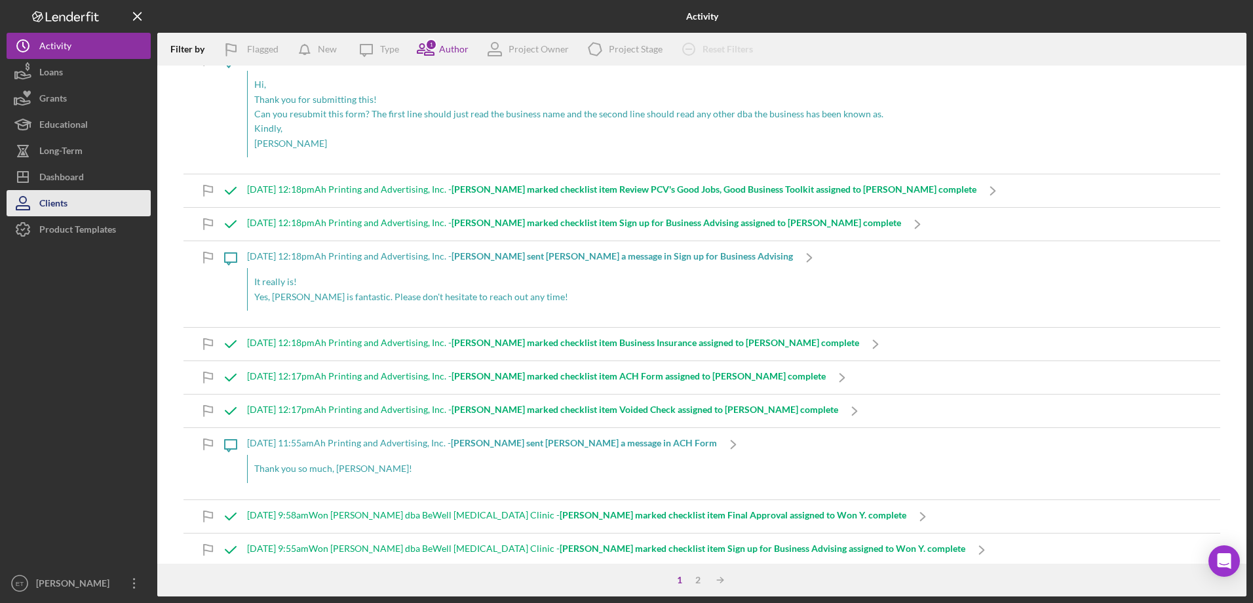
click at [86, 193] on button "Clients" at bounding box center [79, 203] width 144 height 26
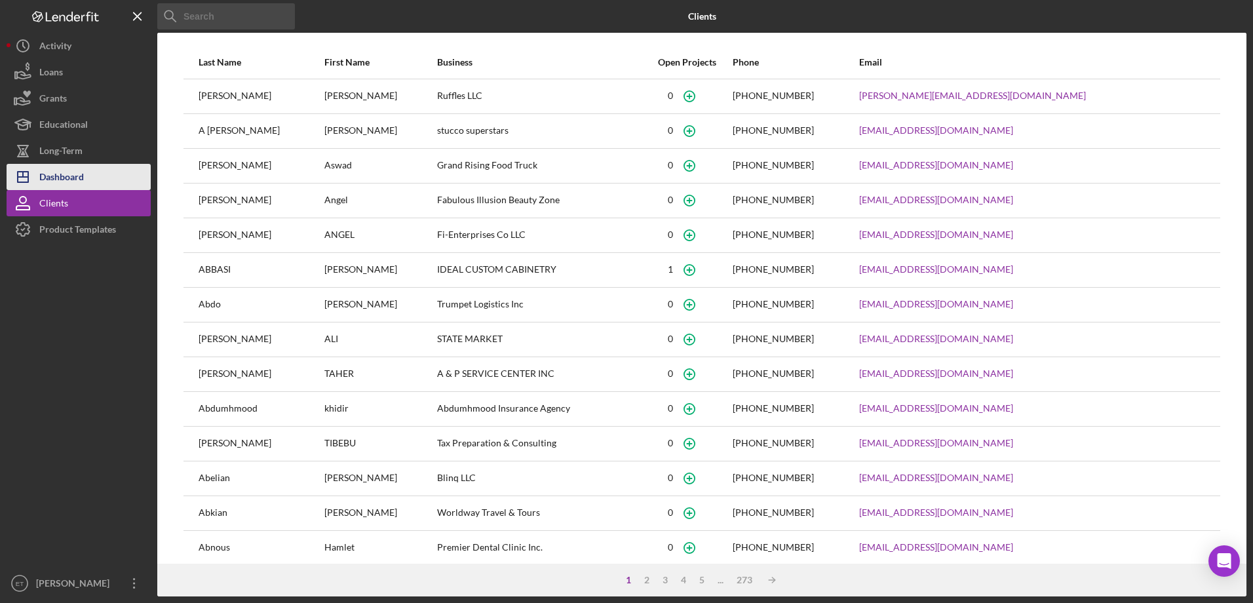
click at [93, 178] on button "Icon/Dashboard Dashboard" at bounding box center [79, 177] width 144 height 26
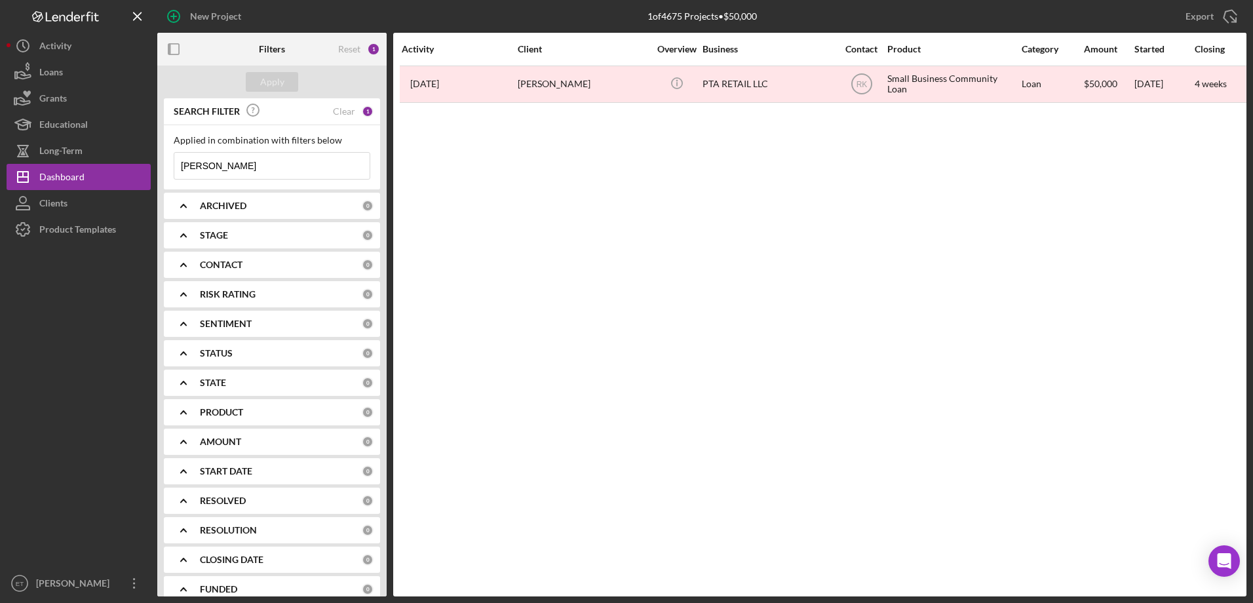
click at [247, 158] on input "[PERSON_NAME]" at bounding box center [271, 166] width 195 height 26
click at [266, 70] on div "Apply" at bounding box center [271, 82] width 229 height 33
click at [267, 79] on div "Apply" at bounding box center [272, 82] width 24 height 20
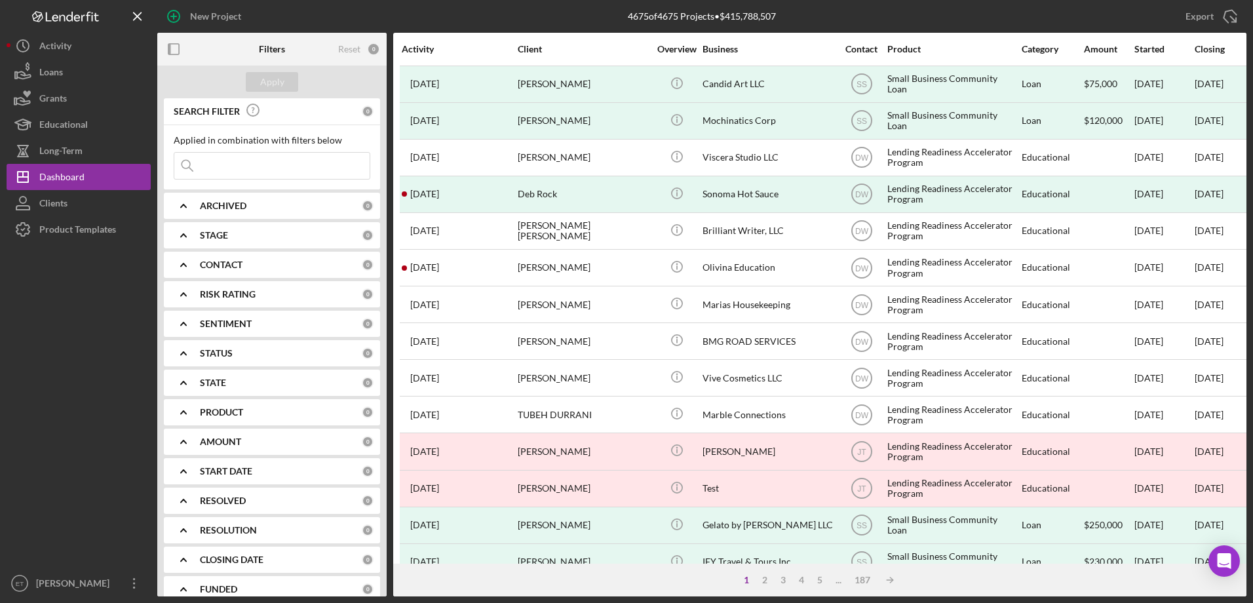
click at [207, 165] on input at bounding box center [271, 166] width 195 height 26
click at [128, 300] on div at bounding box center [79, 407] width 144 height 328
click at [226, 266] on b "CONTACT" at bounding box center [221, 265] width 43 height 10
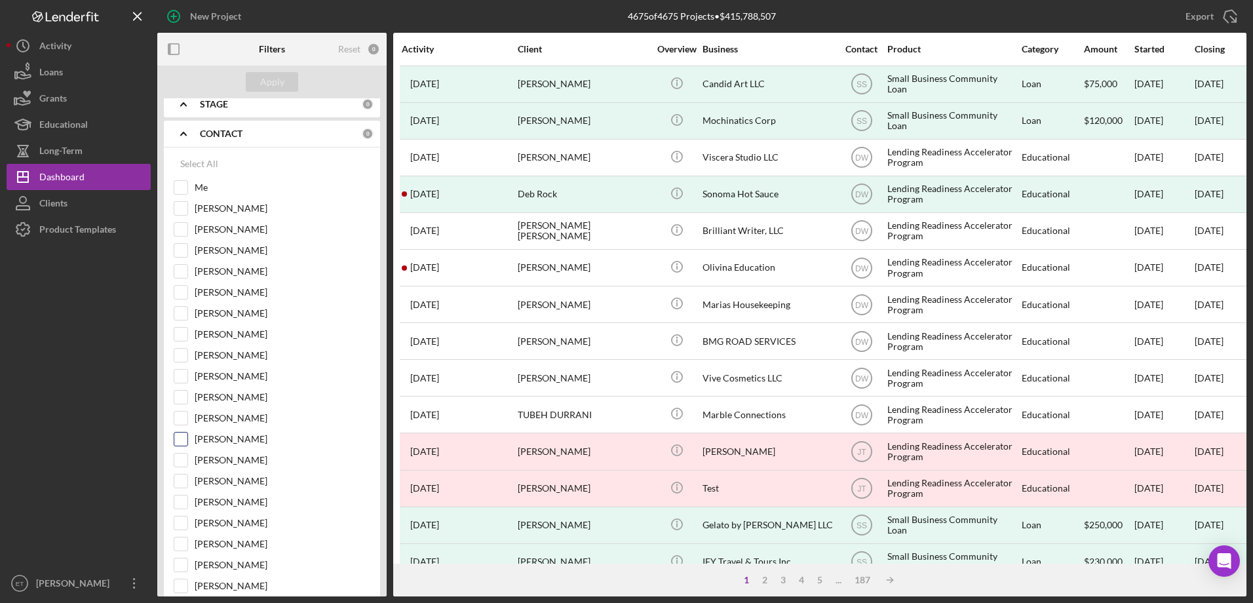
scroll to position [197, 0]
click at [223, 250] on label "[PERSON_NAME]" at bounding box center [283, 247] width 176 height 13
click at [187, 250] on input "[PERSON_NAME]" at bounding box center [180, 247] width 13 height 13
checkbox input "true"
click at [270, 81] on div "Apply" at bounding box center [272, 82] width 24 height 20
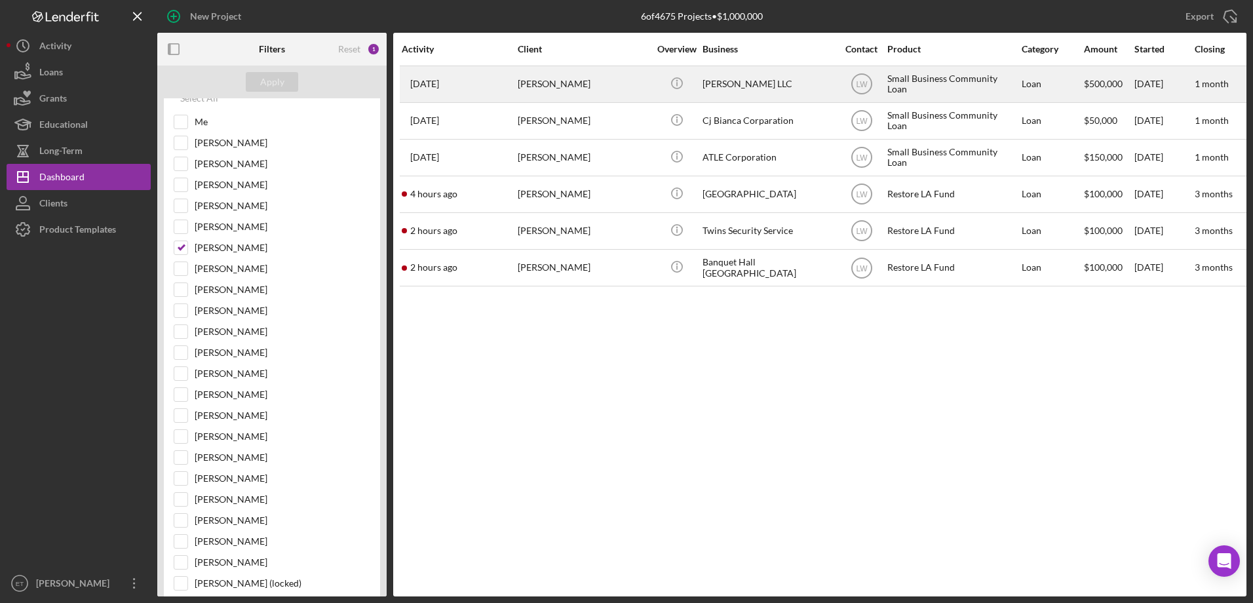
click at [562, 77] on div "[PERSON_NAME]" at bounding box center [583, 84] width 131 height 35
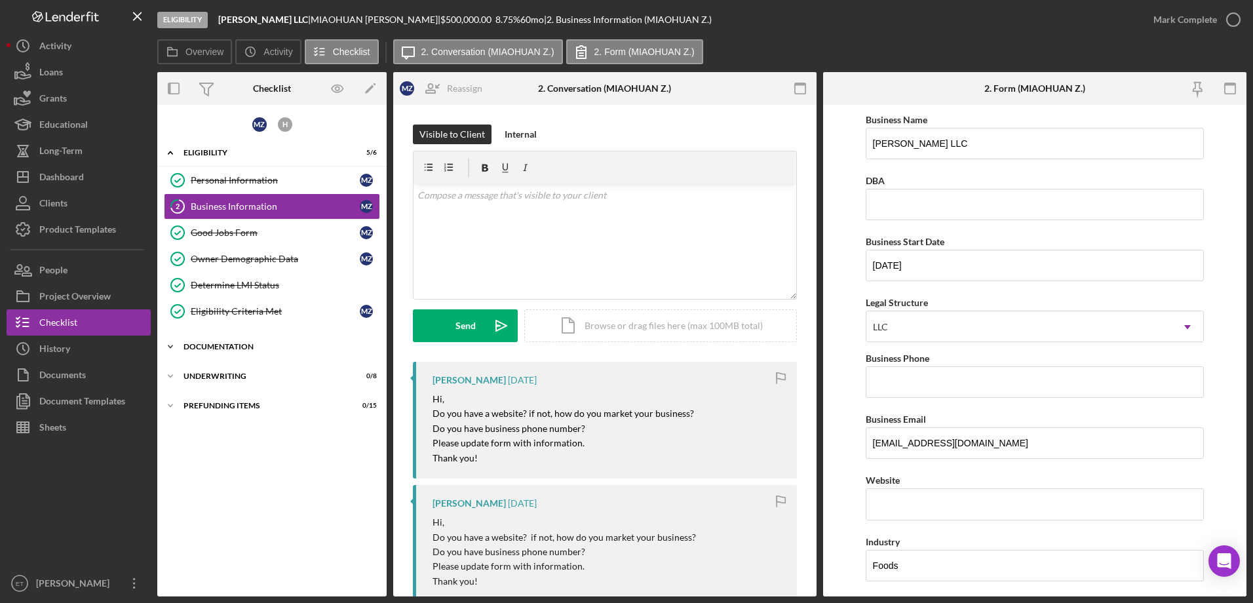
click at [210, 345] on div "Documentation" at bounding box center [277, 347] width 187 height 8
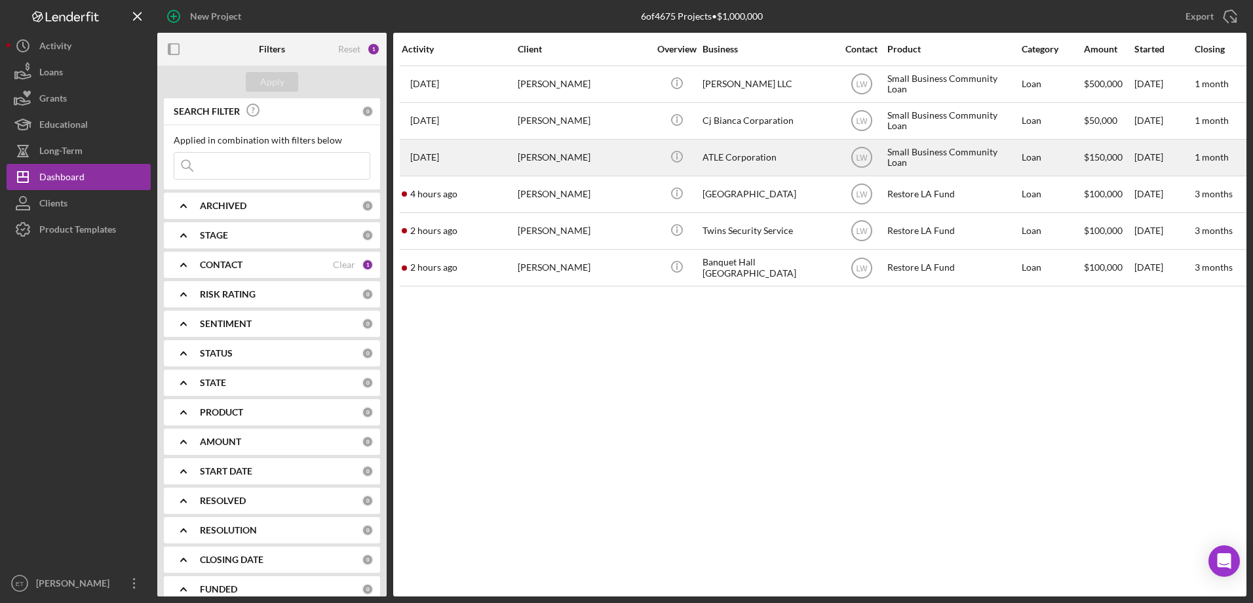
click at [569, 163] on div "[PERSON_NAME]" at bounding box center [583, 157] width 131 height 35
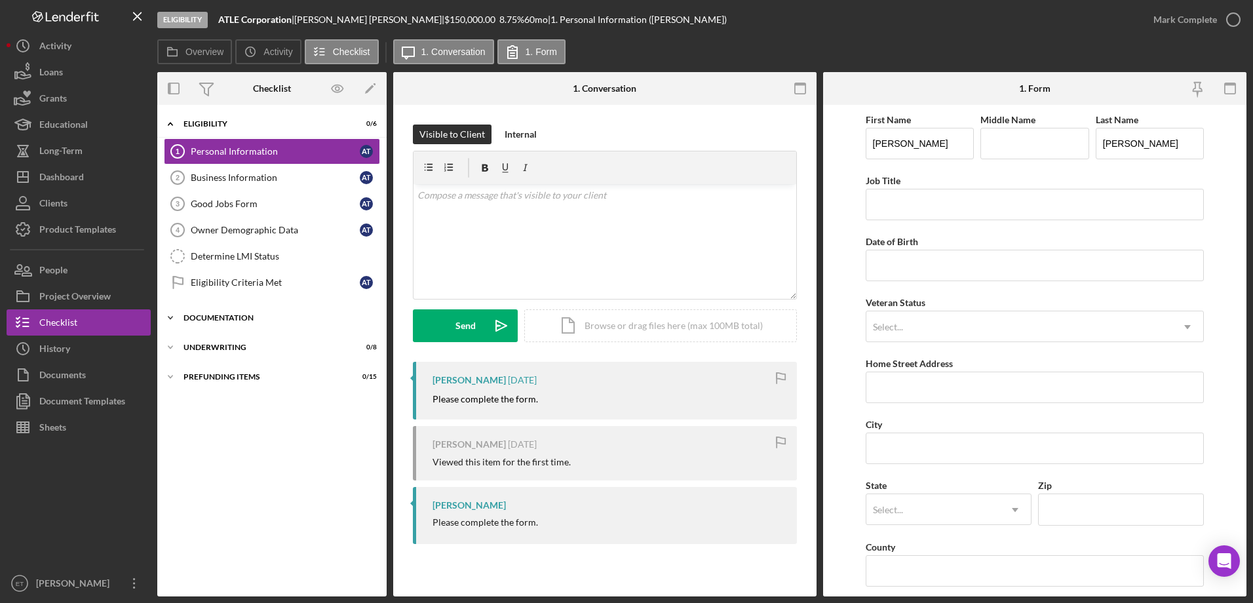
click at [237, 323] on div "Icon/Expander Documentation 0 / 20" at bounding box center [271, 318] width 229 height 26
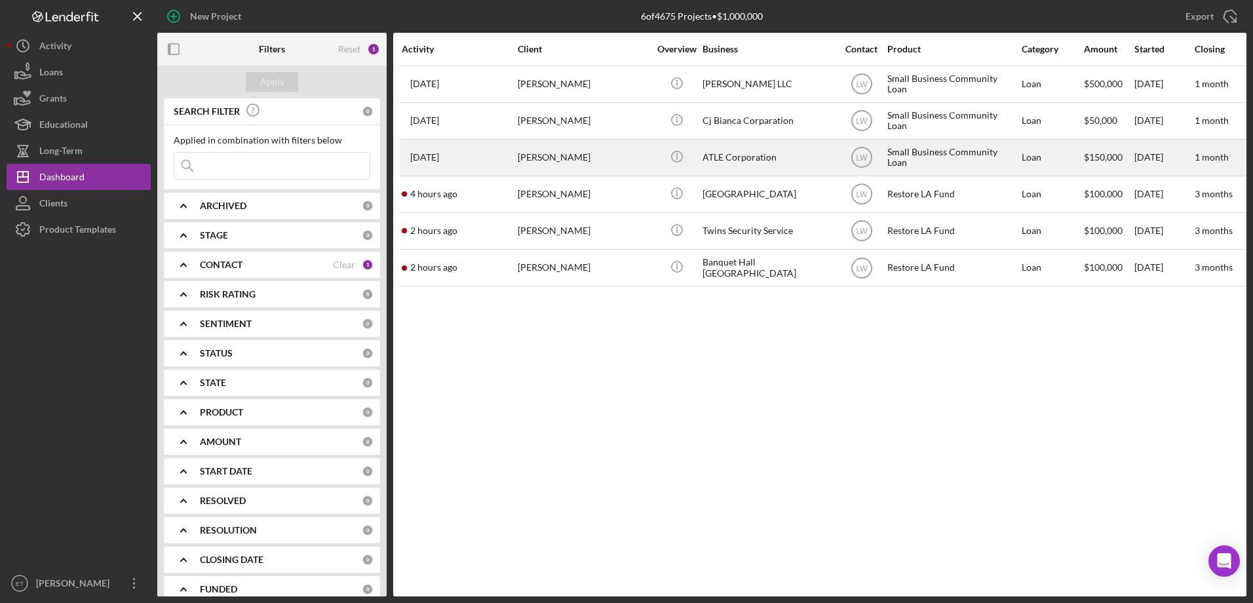
click at [576, 173] on div "[PERSON_NAME]" at bounding box center [583, 157] width 131 height 35
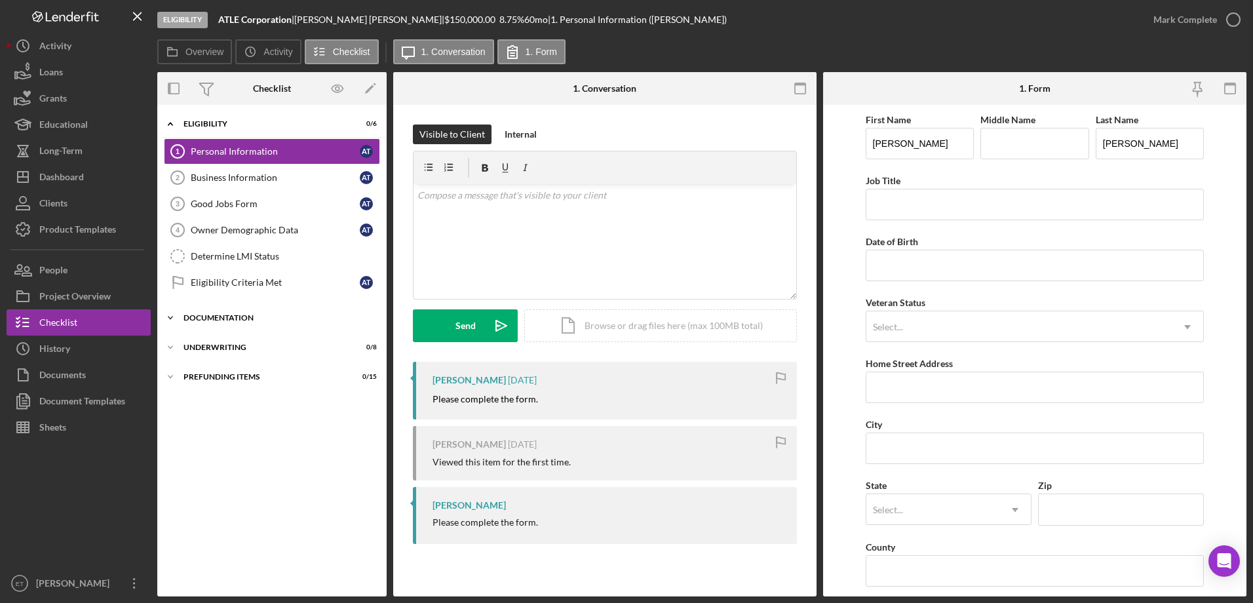
click at [238, 314] on div "Documentation" at bounding box center [277, 318] width 187 height 8
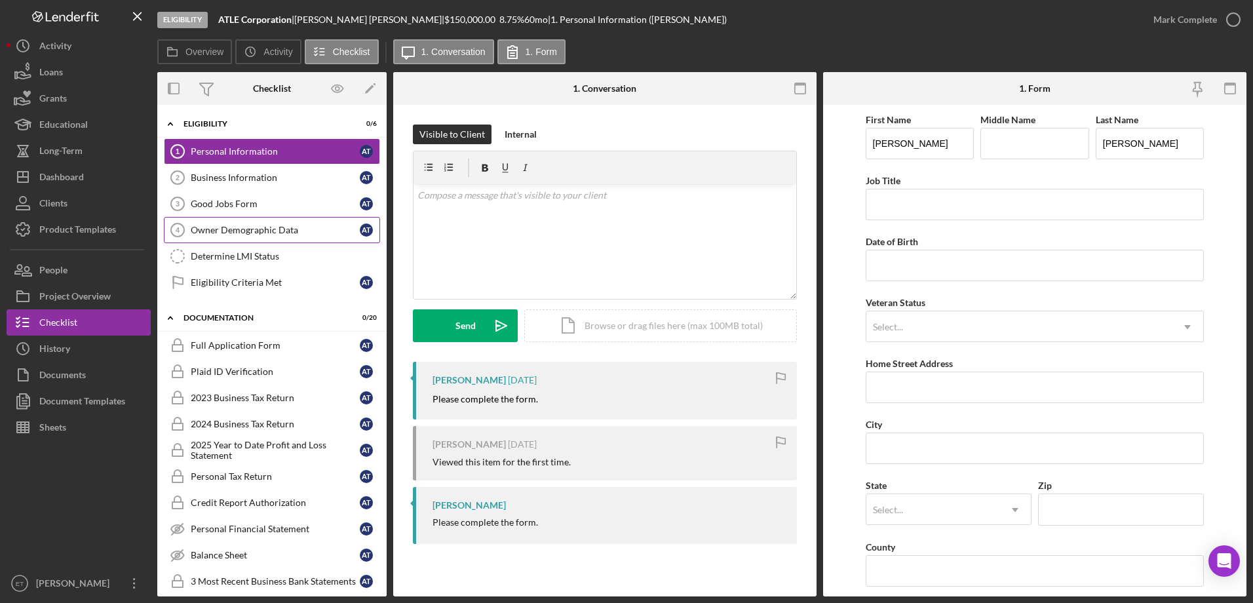
click at [237, 229] on div "Owner Demographic Data" at bounding box center [275, 230] width 169 height 10
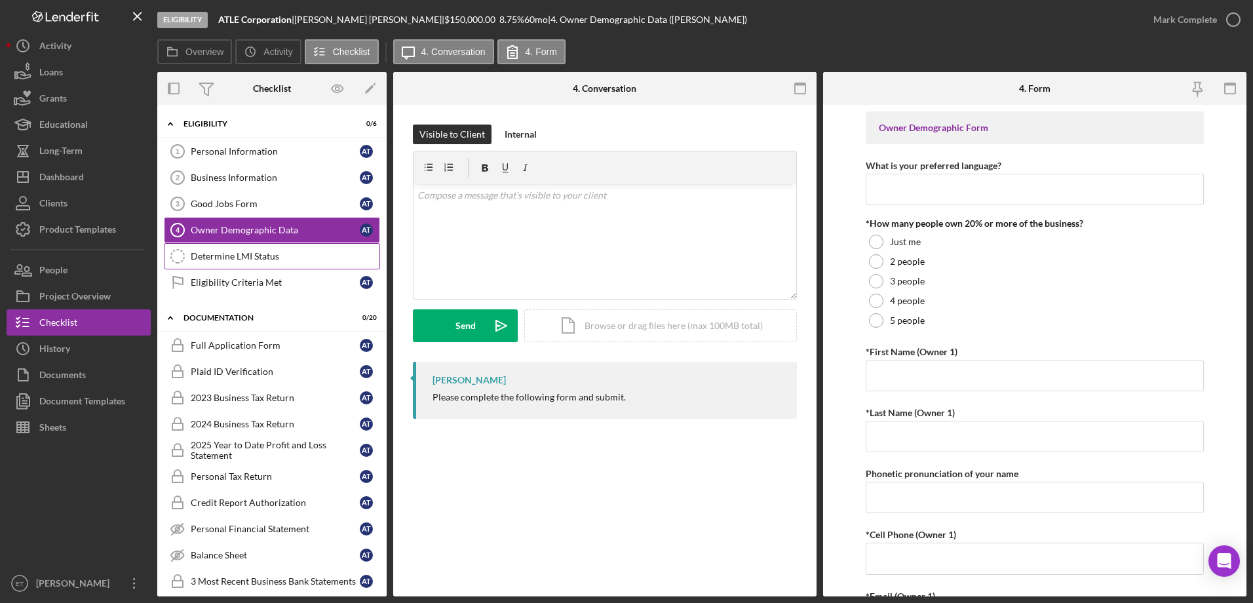
click at [251, 266] on link "Determine LMI Status Determine LMI Status" at bounding box center [272, 256] width 216 height 26
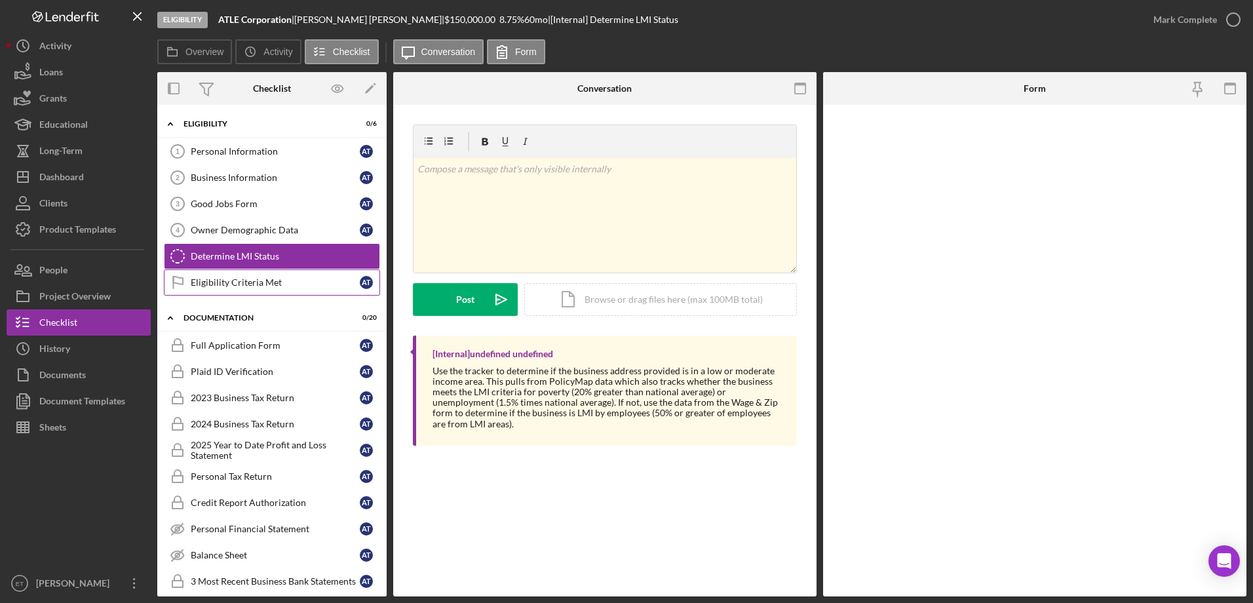
click at [252, 283] on div "Eligibility Criteria Met" at bounding box center [275, 282] width 169 height 10
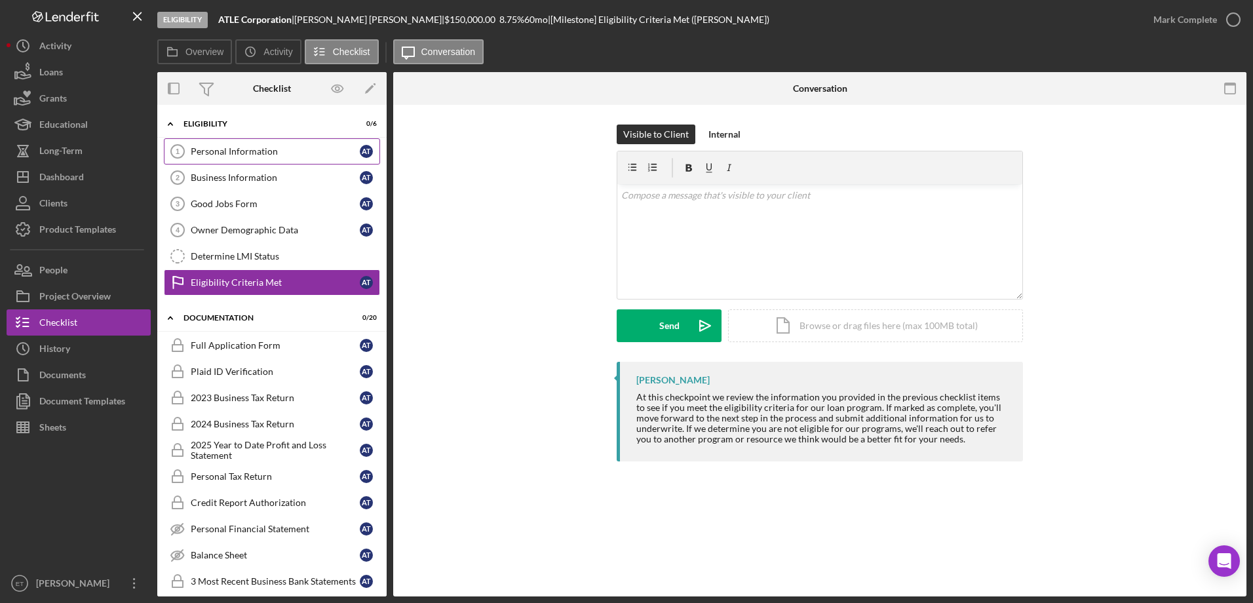
click at [208, 154] on div "Personal Information" at bounding box center [275, 151] width 169 height 10
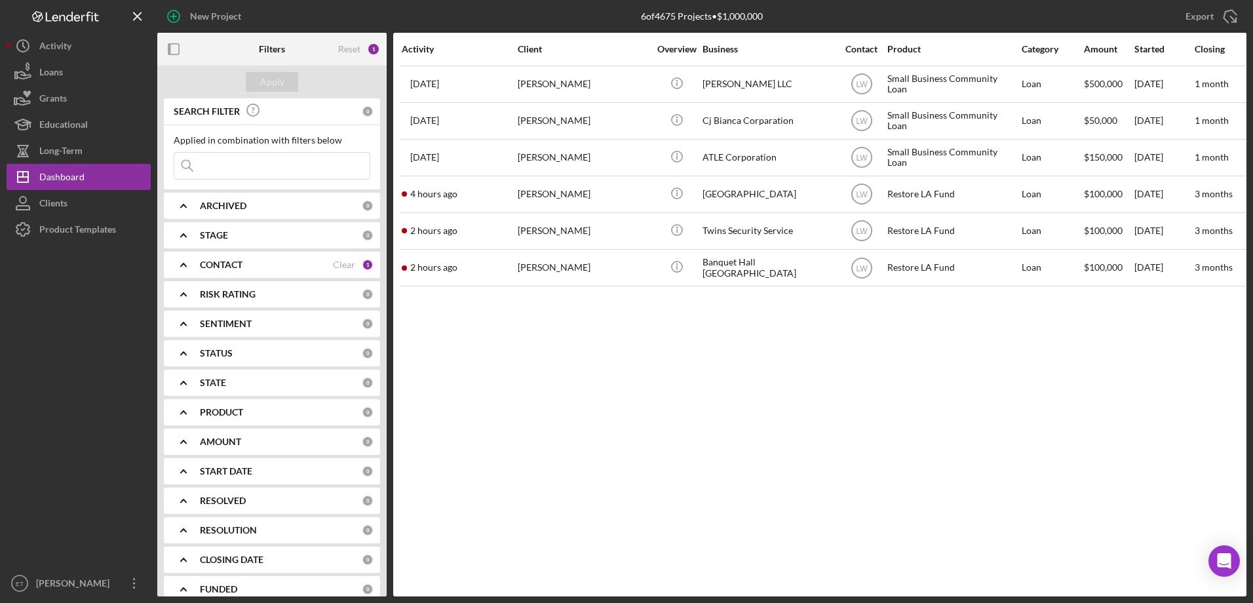
click at [222, 262] on b "CONTACT" at bounding box center [221, 265] width 43 height 10
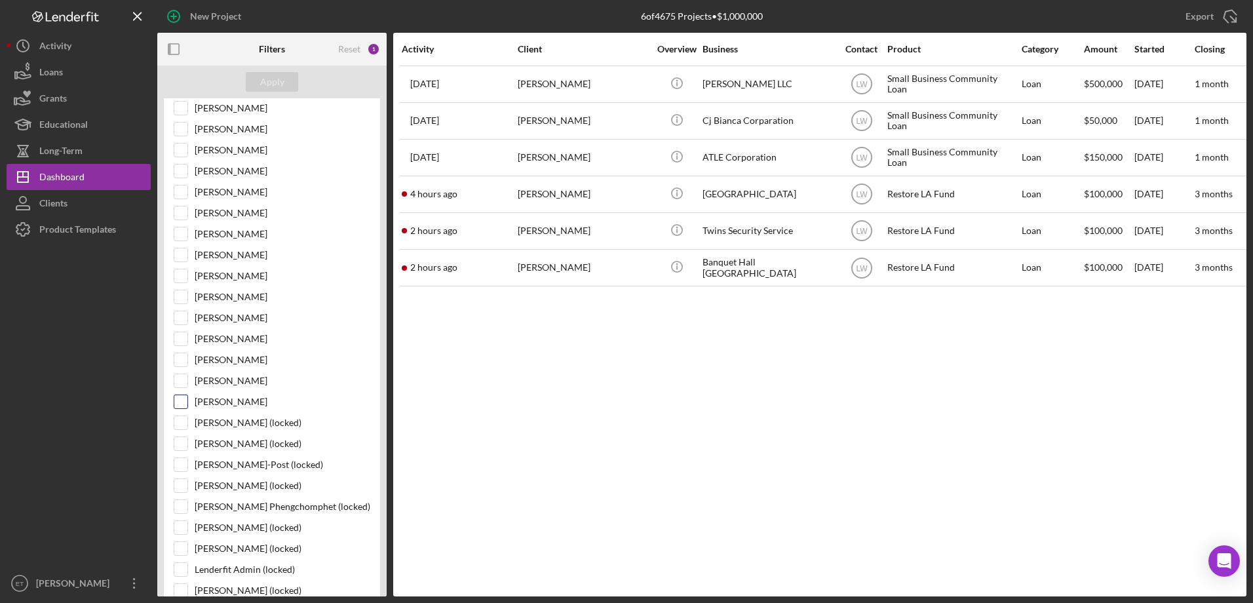
scroll to position [328, 0]
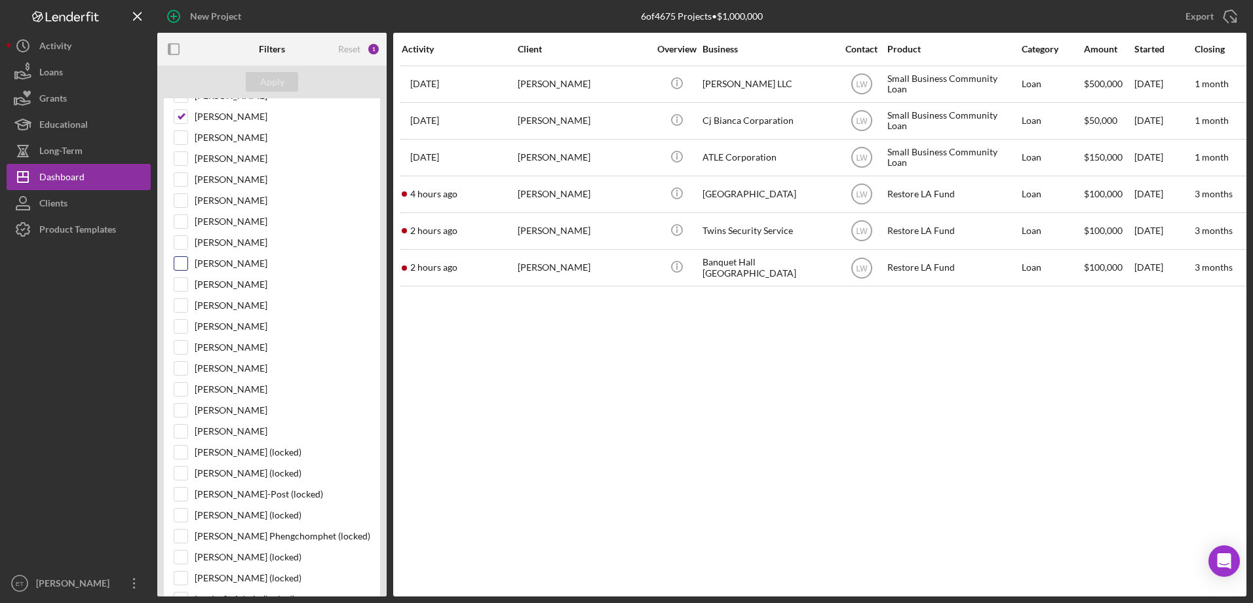
click at [229, 264] on label "[PERSON_NAME]" at bounding box center [283, 263] width 176 height 13
click at [187, 264] on input "[PERSON_NAME]" at bounding box center [180, 263] width 13 height 13
checkbox input "true"
click at [222, 114] on label "[PERSON_NAME]" at bounding box center [283, 116] width 176 height 13
click at [187, 114] on input "[PERSON_NAME]" at bounding box center [180, 116] width 13 height 13
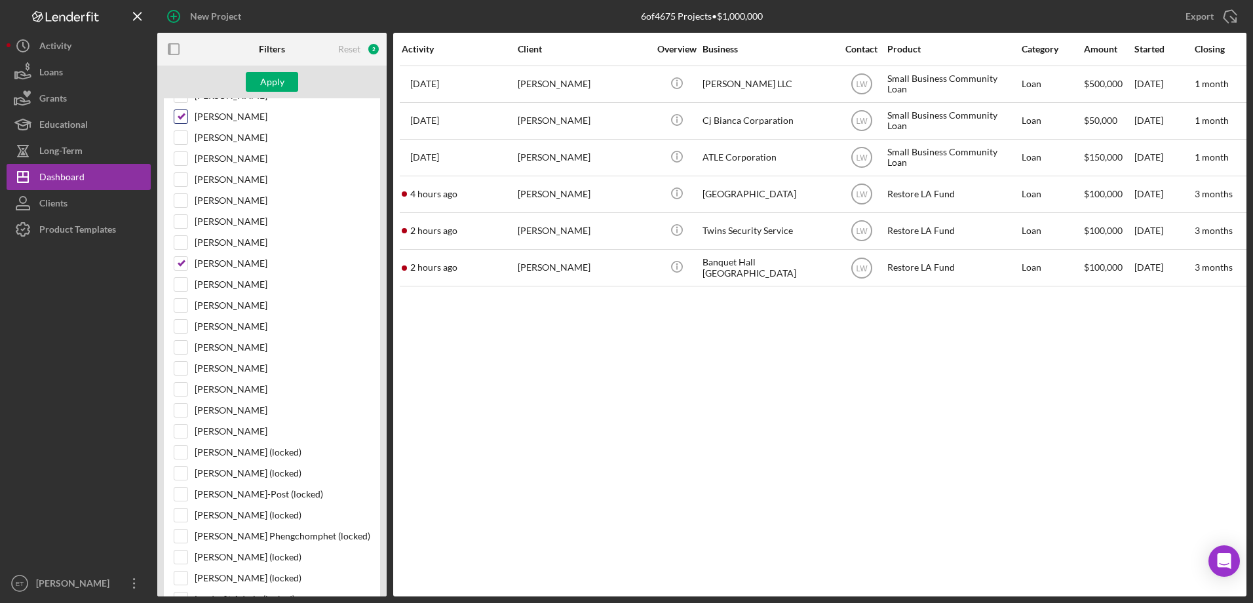
checkbox input "false"
click at [206, 266] on label "[PERSON_NAME]" at bounding box center [283, 263] width 176 height 13
click at [187, 266] on input "[PERSON_NAME]" at bounding box center [180, 263] width 13 height 13
checkbox input "false"
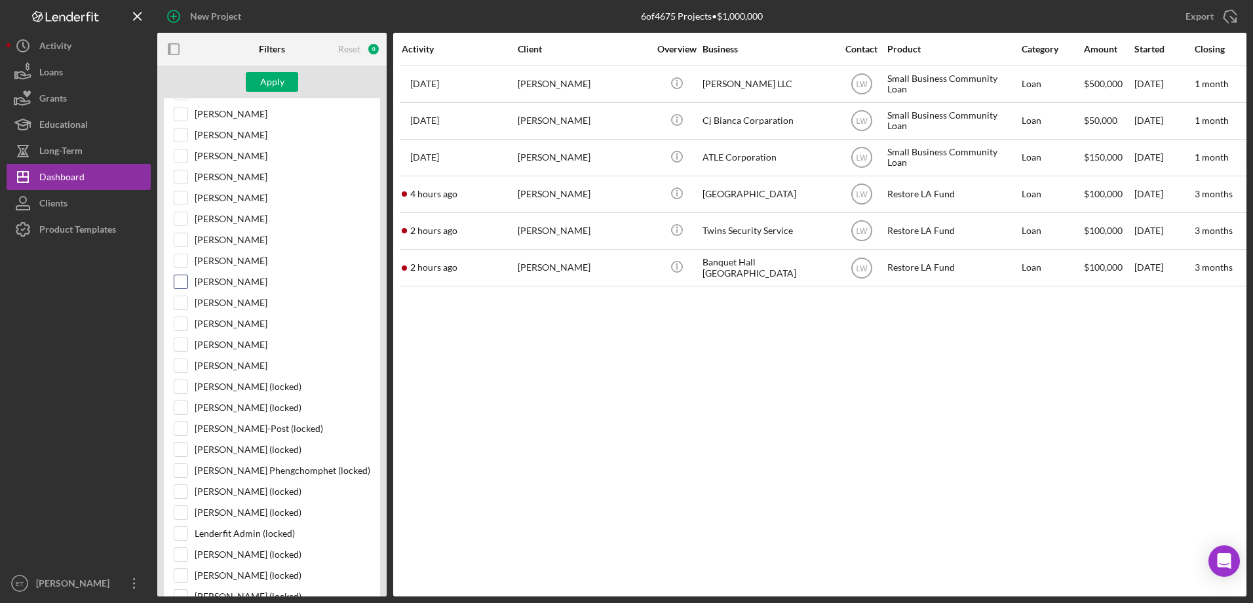
click at [245, 283] on label "[PERSON_NAME]" at bounding box center [283, 281] width 176 height 13
click at [187, 283] on input "[PERSON_NAME]" at bounding box center [180, 281] width 13 height 13
checkbox input "true"
click at [269, 82] on div "Apply" at bounding box center [272, 82] width 24 height 20
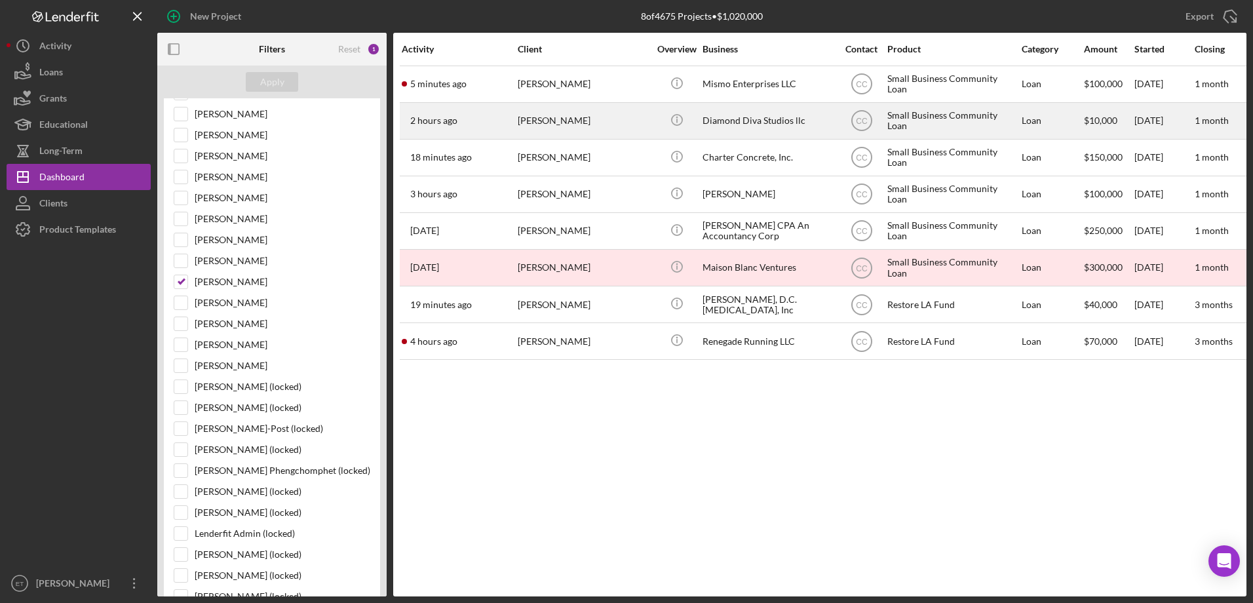
click at [494, 126] on div "2 hours ago [PERSON_NAME]" at bounding box center [459, 121] width 115 height 35
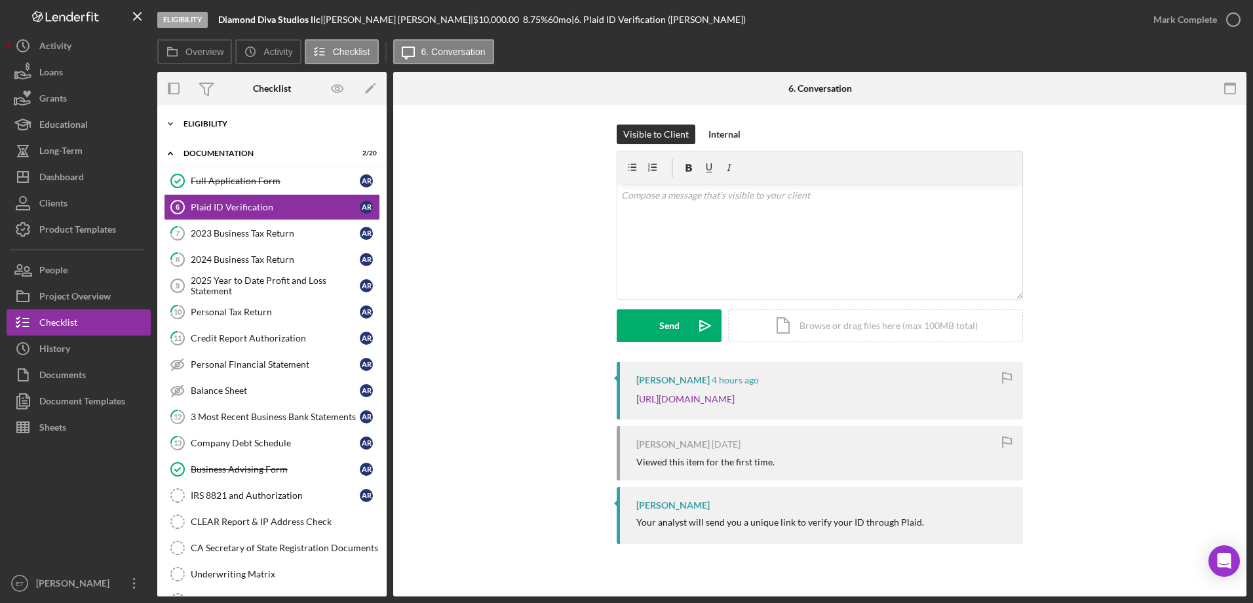
click at [207, 127] on div "Eligibility" at bounding box center [277, 124] width 187 height 8
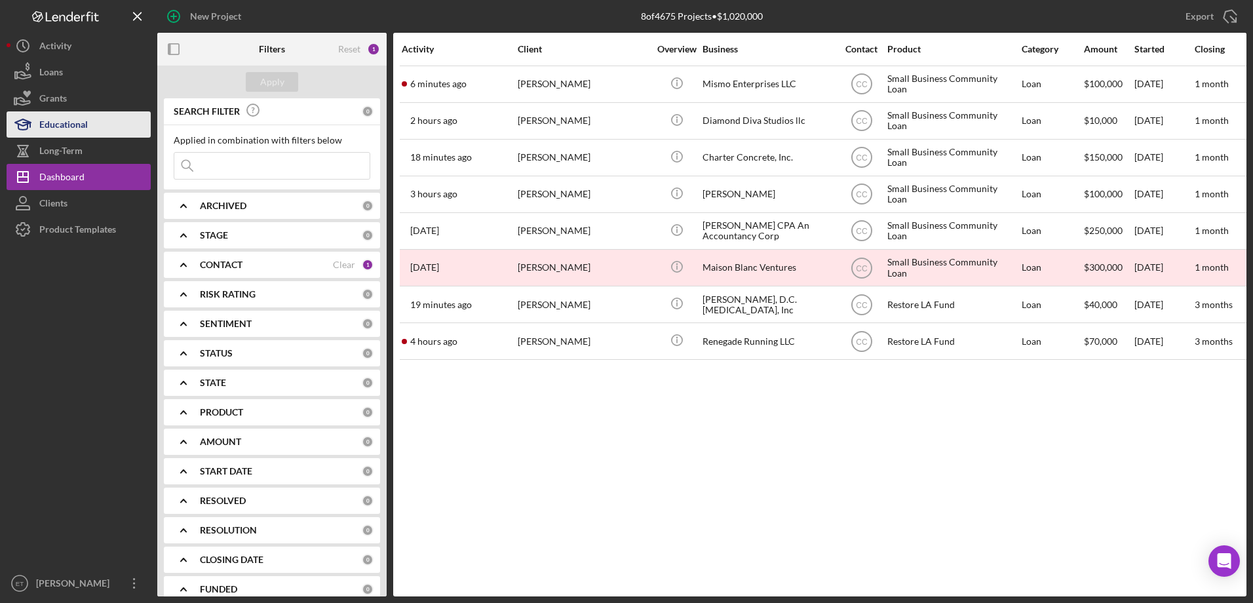
click at [64, 130] on div "Educational" at bounding box center [63, 126] width 49 height 30
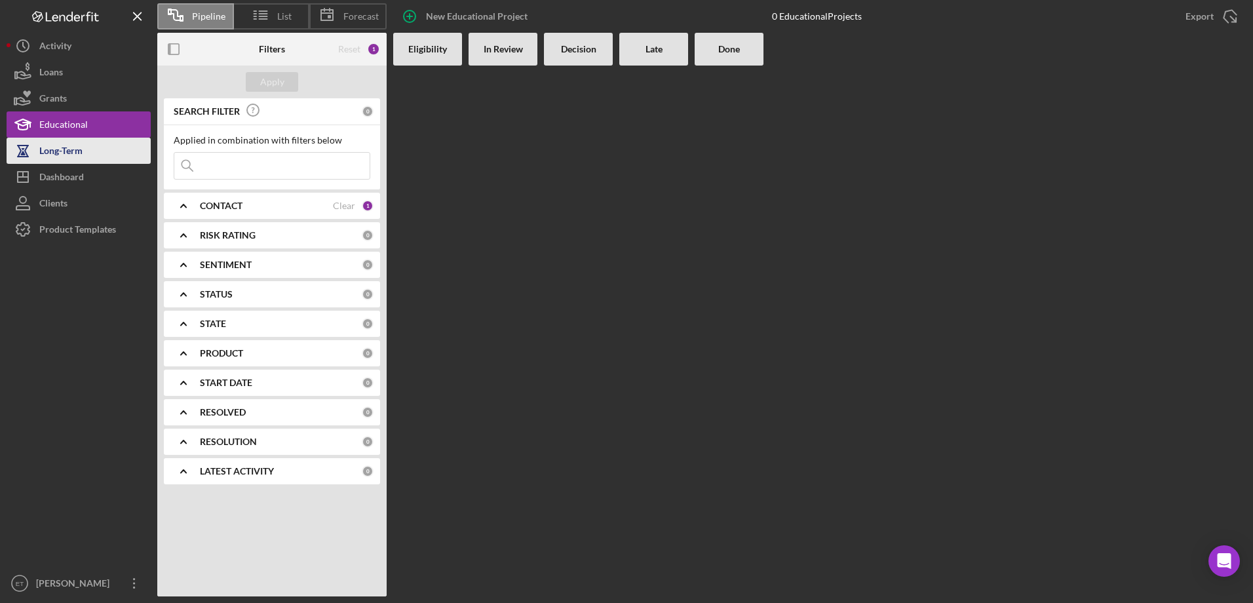
click at [64, 158] on div "Long-Term" at bounding box center [60, 153] width 43 height 30
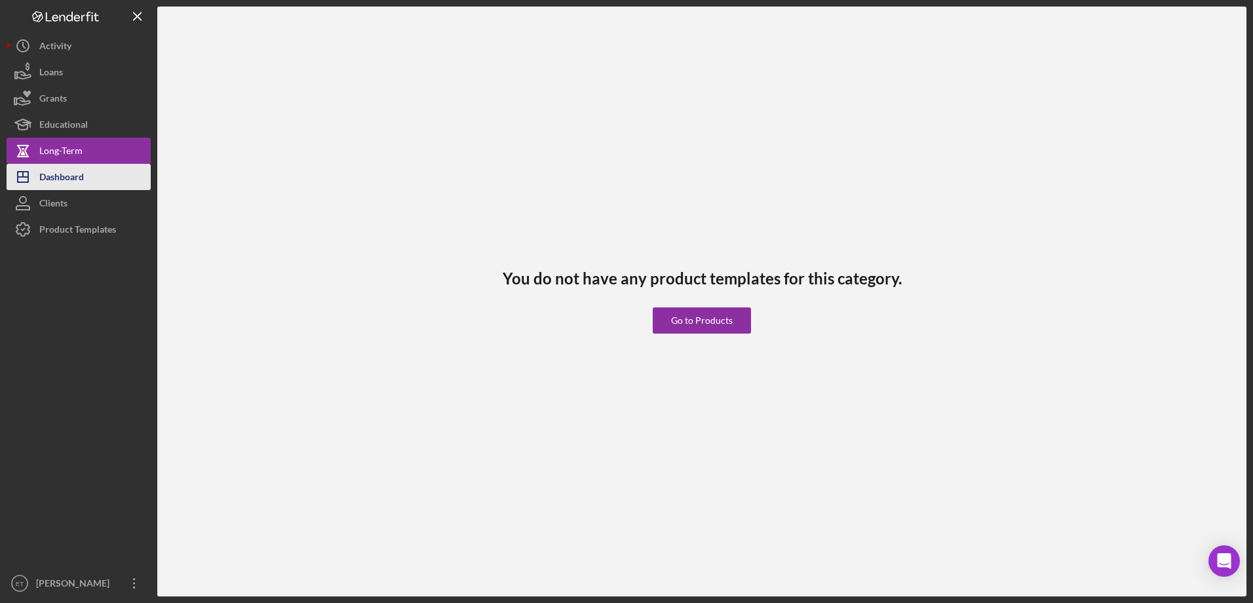
click at [69, 182] on div "Dashboard" at bounding box center [61, 179] width 45 height 30
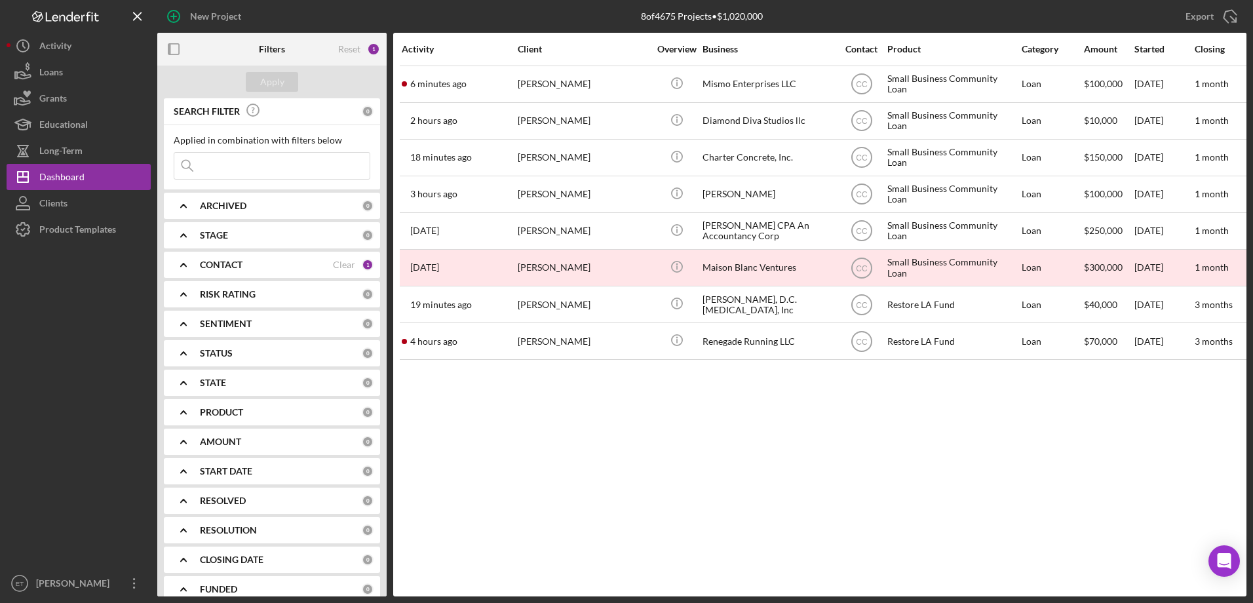
click at [342, 269] on div "Clear" at bounding box center [344, 265] width 22 height 10
click at [273, 88] on div "Apply" at bounding box center [272, 82] width 24 height 20
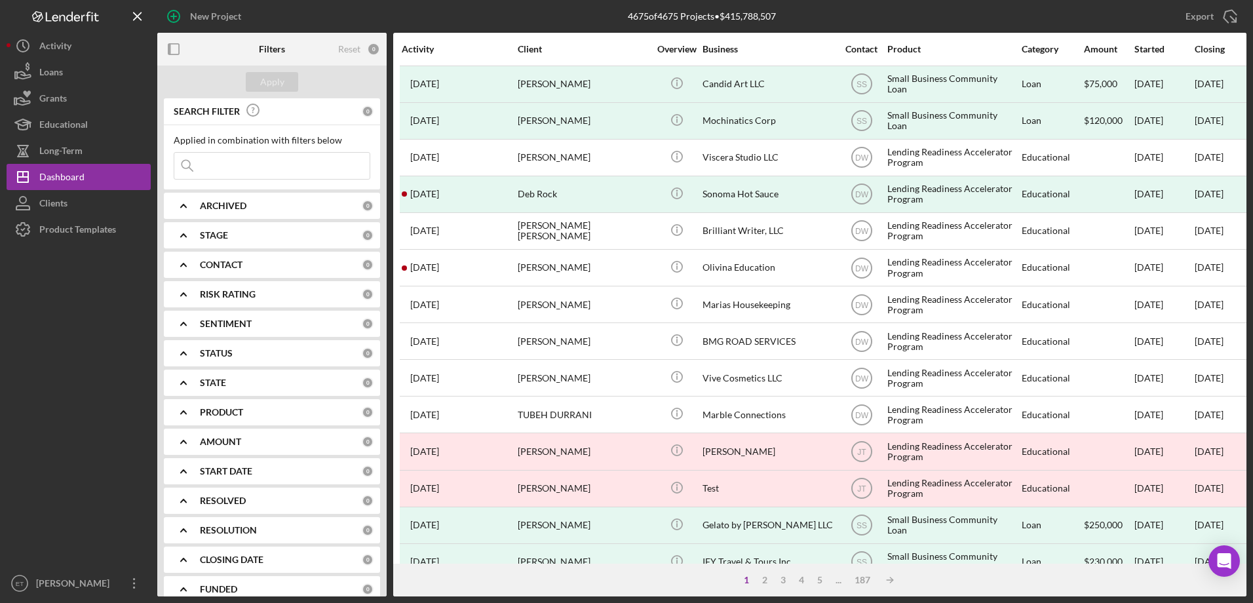
click at [214, 240] on b "STAGE" at bounding box center [214, 235] width 28 height 10
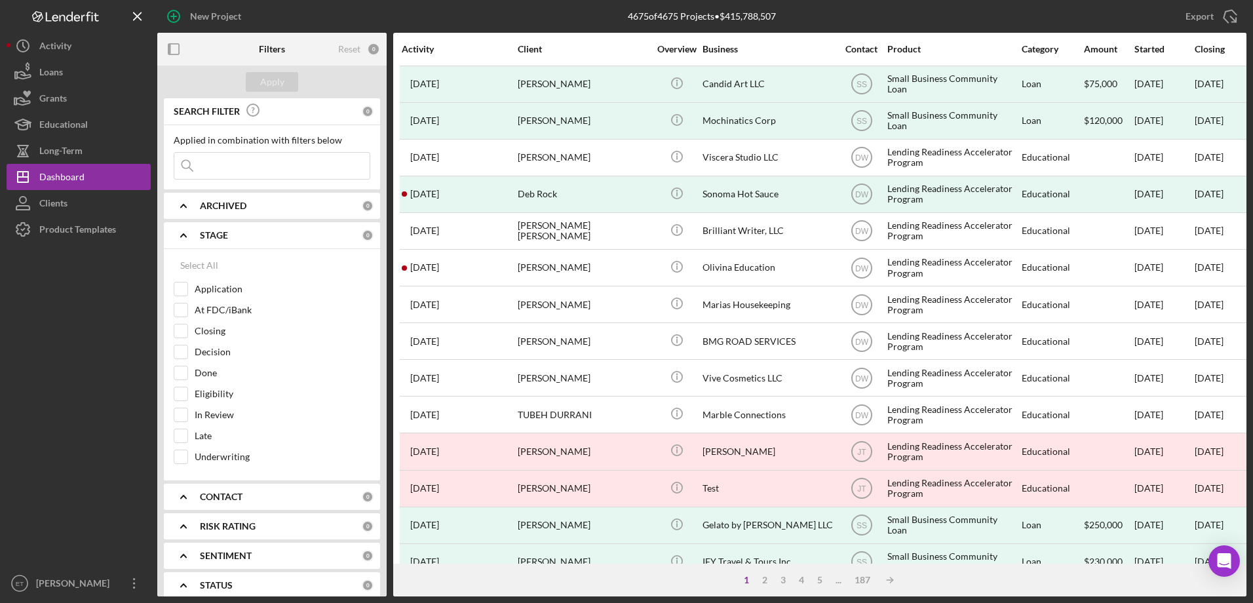
click at [218, 237] on b "STAGE" at bounding box center [214, 235] width 28 height 10
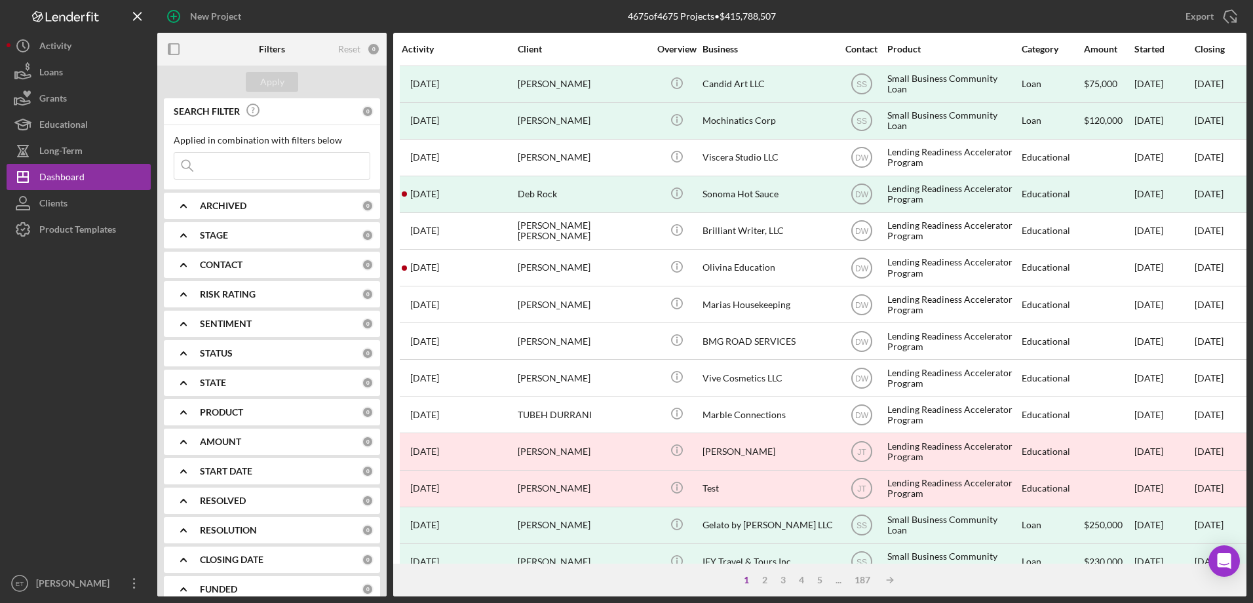
click at [221, 202] on b "ARCHIVED" at bounding box center [223, 206] width 47 height 10
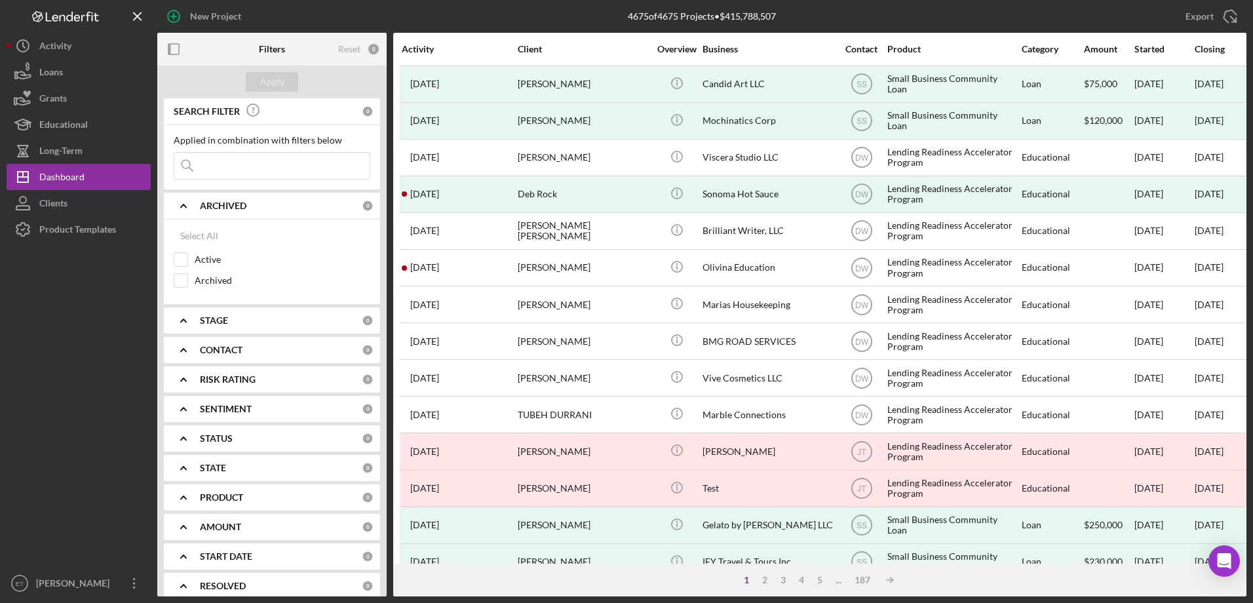
click at [237, 205] on b "ARCHIVED" at bounding box center [223, 206] width 47 height 10
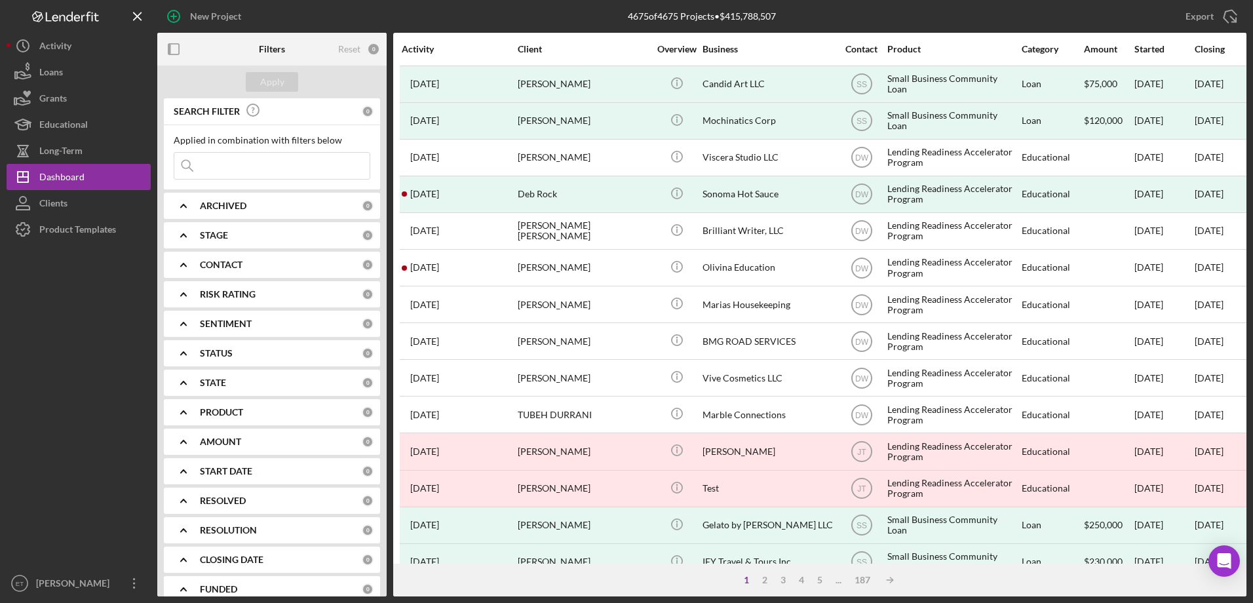
click at [203, 322] on b "SENTIMENT" at bounding box center [226, 324] width 52 height 10
click at [203, 330] on div "SENTIMENT 0" at bounding box center [287, 324] width 174 height 12
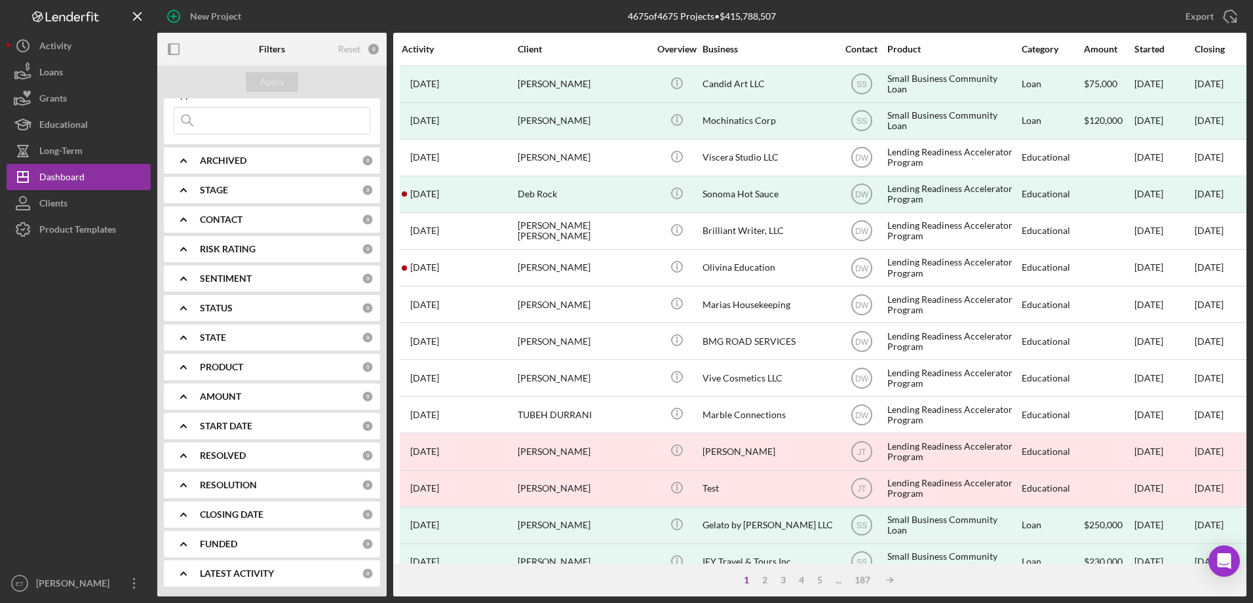
click at [233, 519] on b "CLOSING DATE" at bounding box center [232, 514] width 64 height 10
click at [222, 154] on div "ARCHIVED 0" at bounding box center [287, 161] width 174 height 26
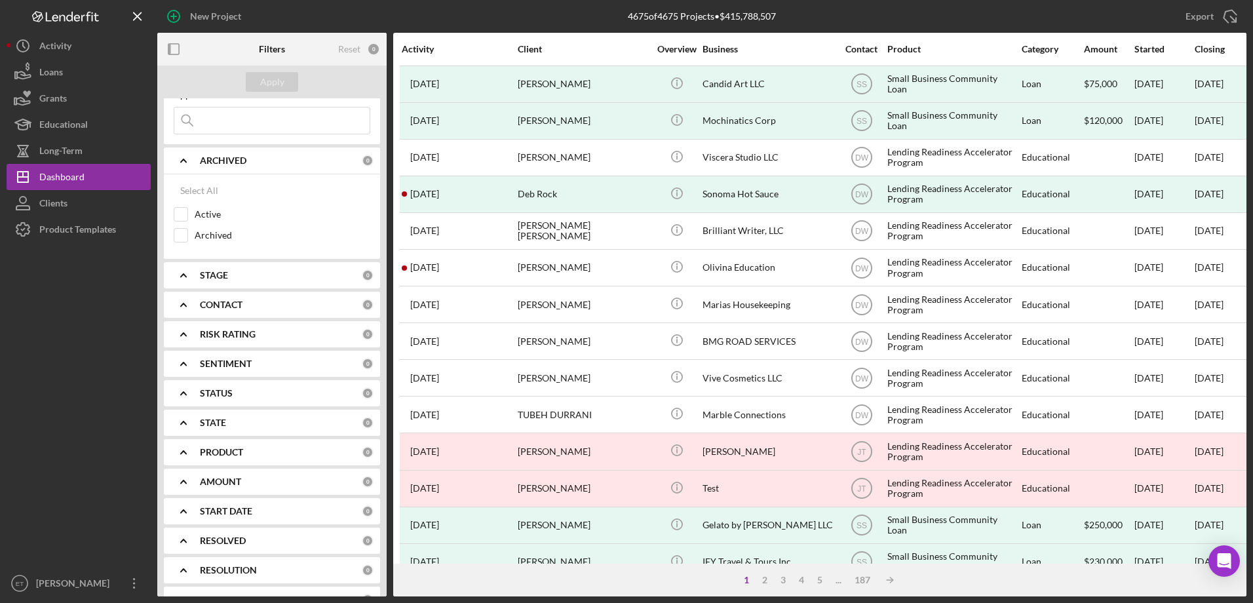
click at [227, 158] on b "ARCHIVED" at bounding box center [223, 160] width 47 height 10
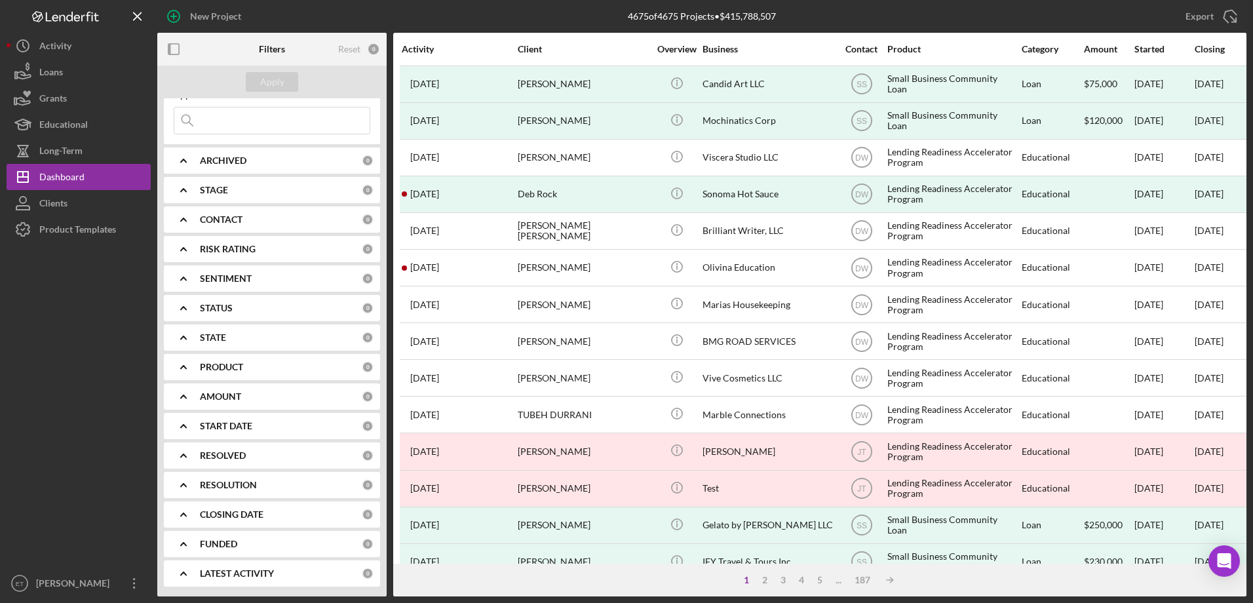
click at [205, 370] on b "PRODUCT" at bounding box center [221, 367] width 43 height 10
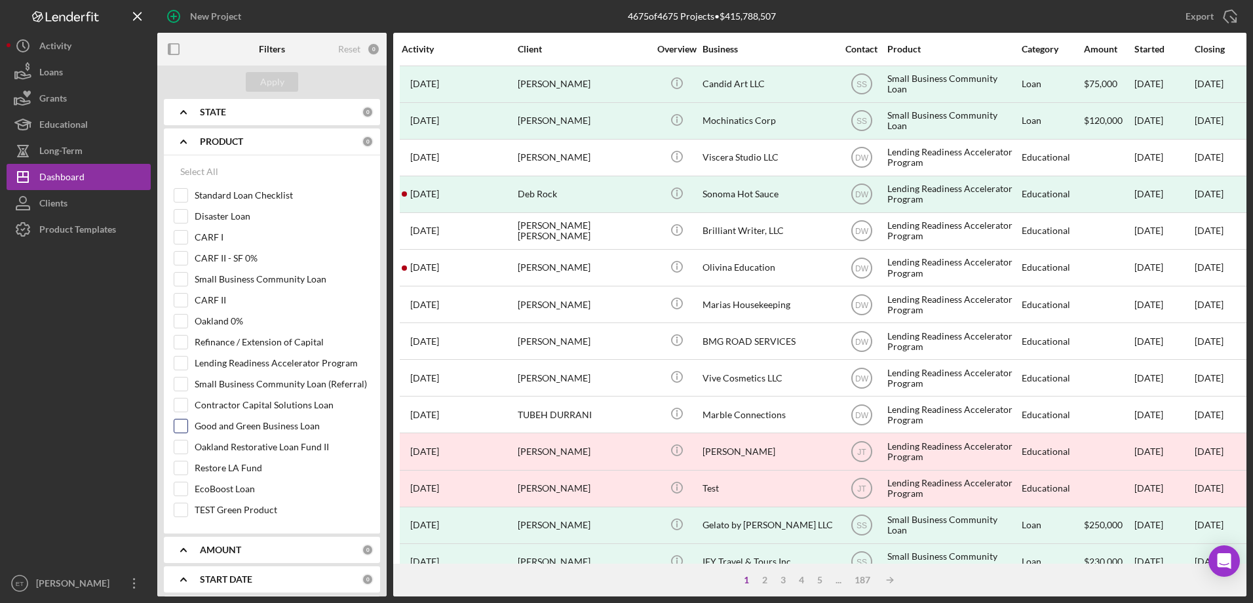
scroll to position [242, 0]
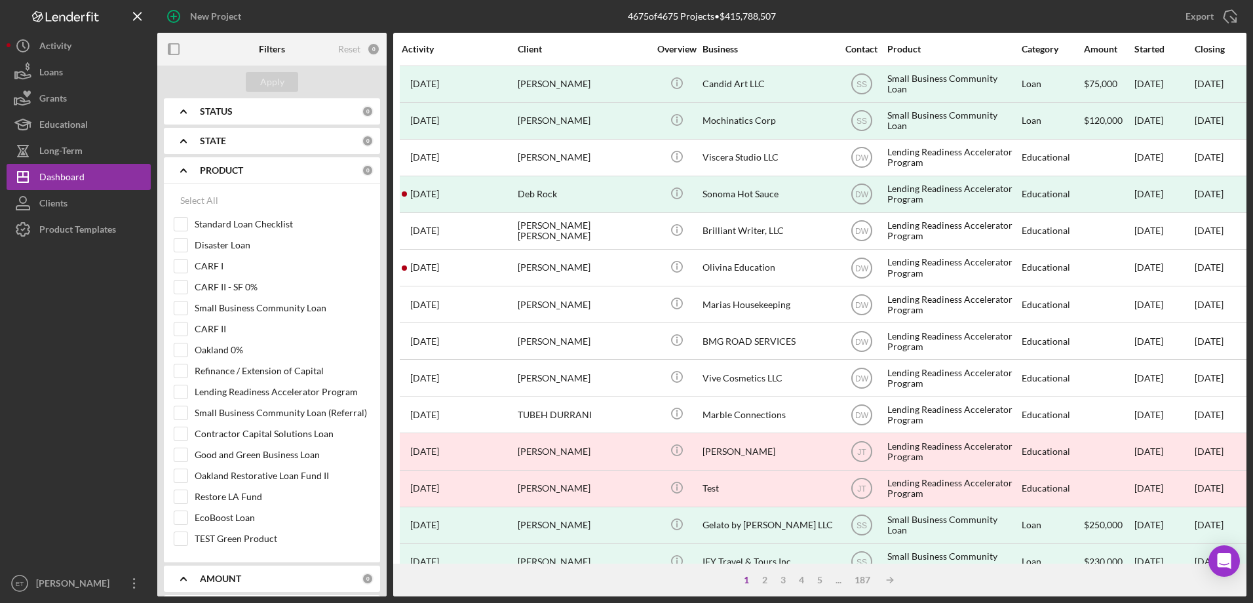
click at [219, 165] on b "PRODUCT" at bounding box center [221, 170] width 43 height 10
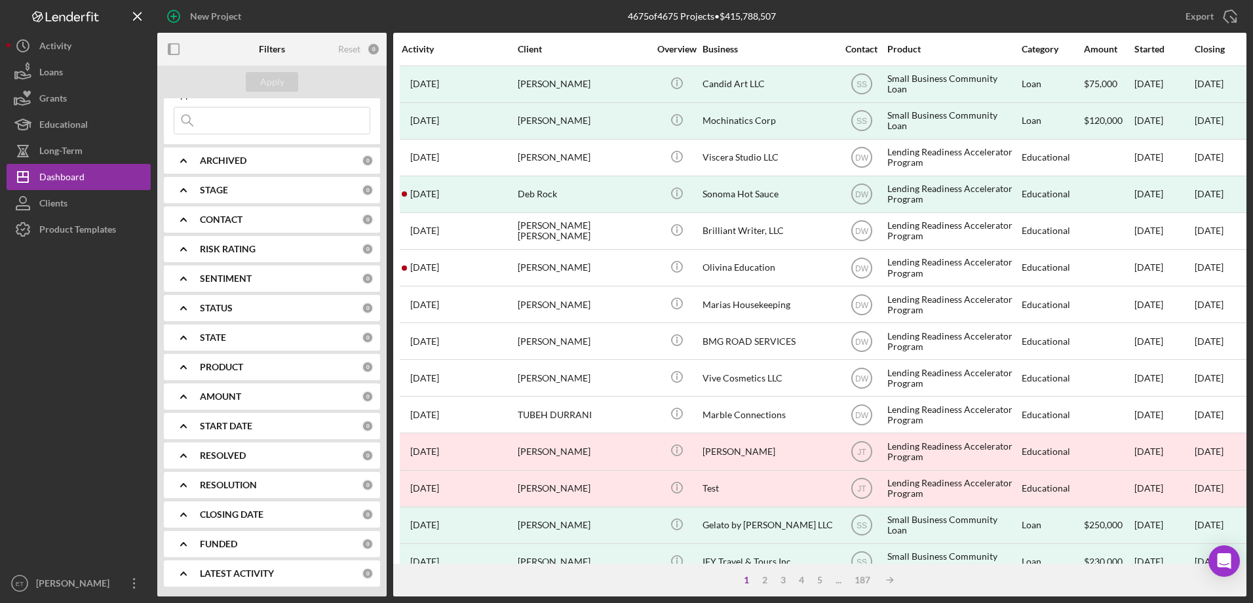
click at [226, 427] on b "START DATE" at bounding box center [226, 426] width 52 height 10
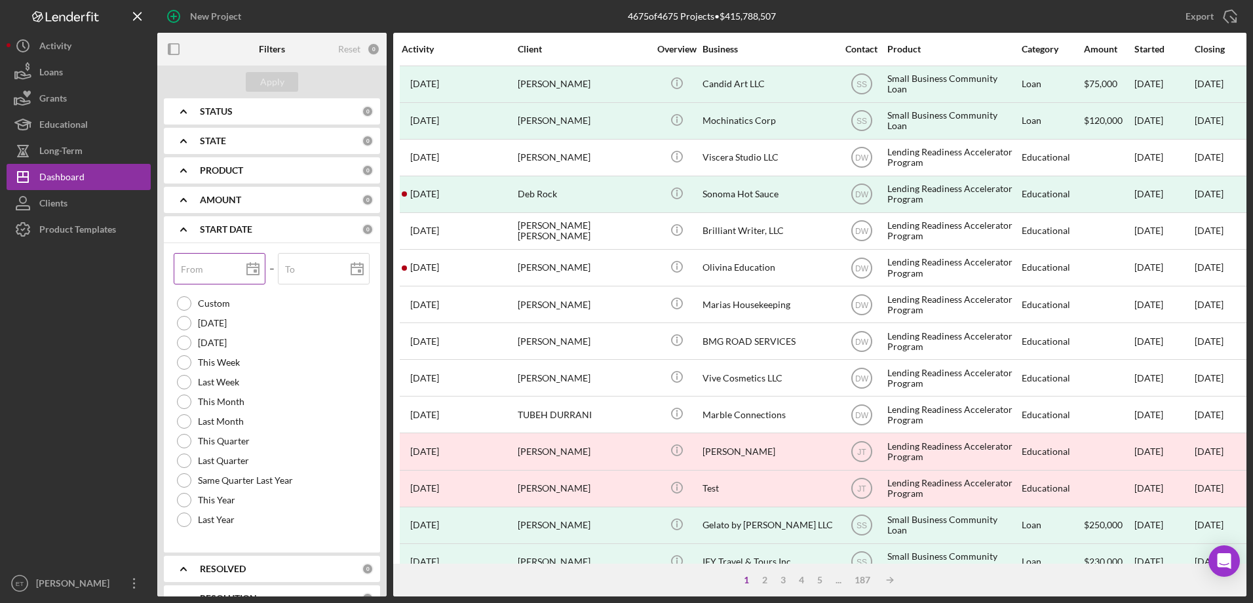
click at [225, 270] on input "From" at bounding box center [220, 268] width 92 height 31
click at [235, 329] on div "[DATE]" at bounding box center [272, 323] width 197 height 20
type input "[DATE]"
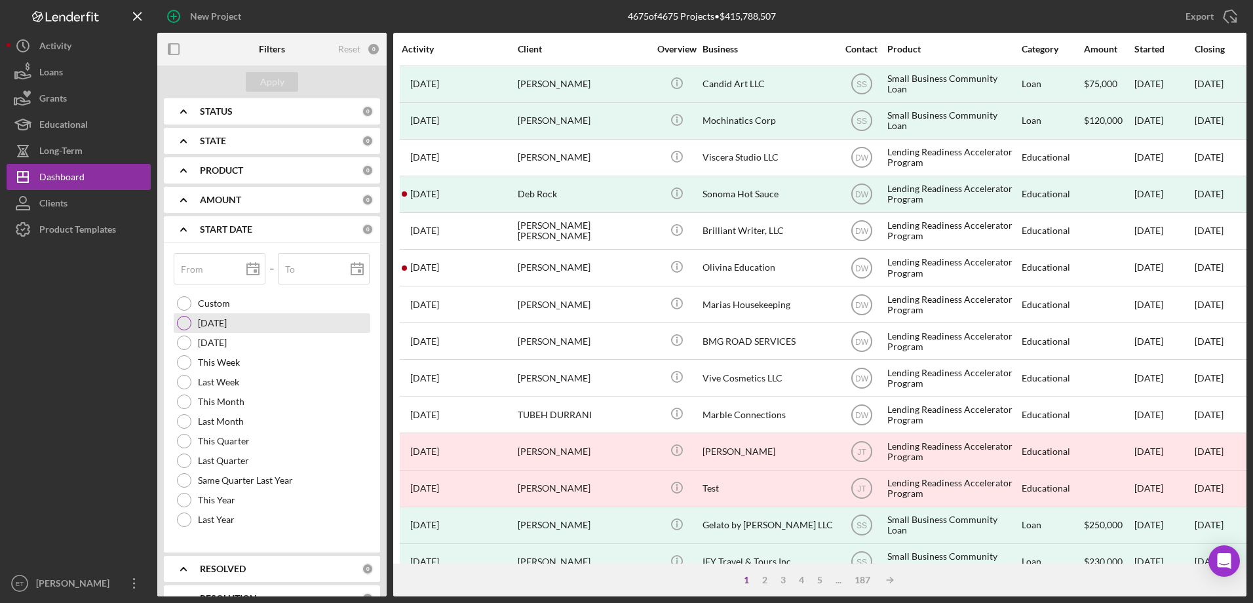
type input "[DATE]"
click at [285, 78] on button "Apply" at bounding box center [272, 82] width 52 height 20
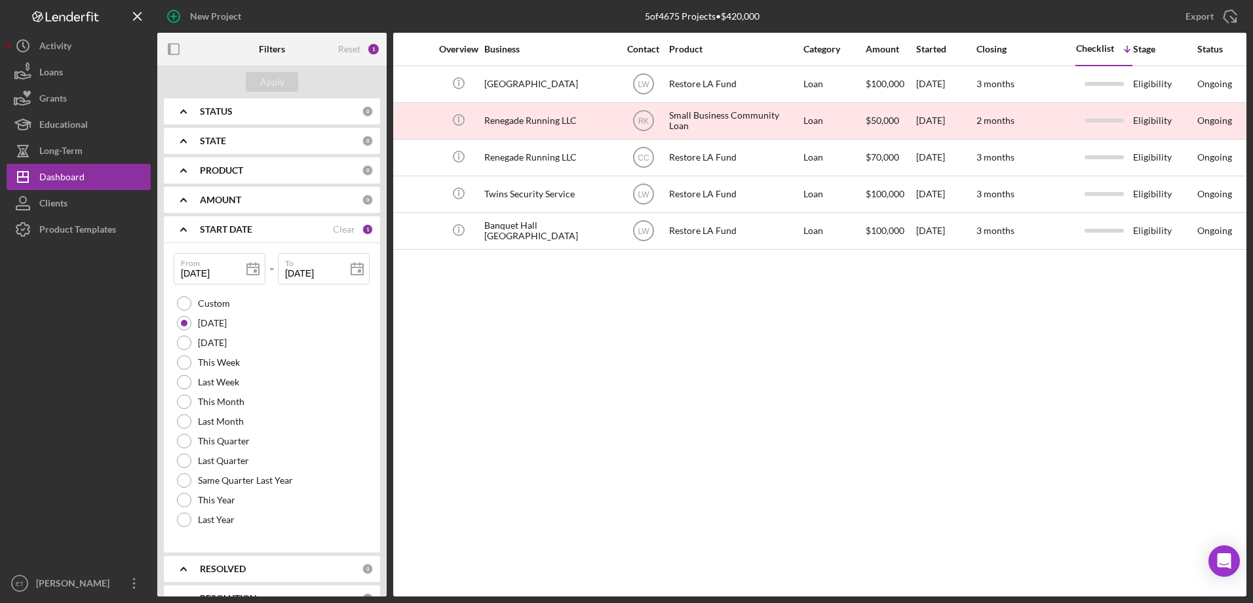
scroll to position [0, 0]
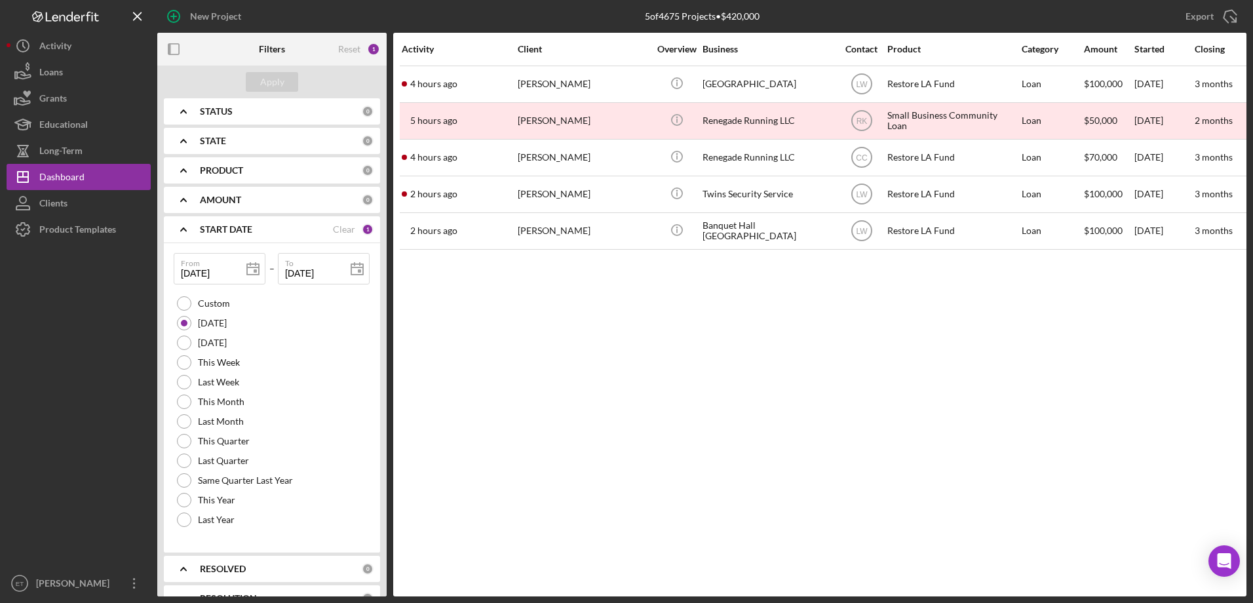
click at [1012, 441] on div "Activity Client Overview Business Contact Product Category Amount Started Closi…" at bounding box center [820, 315] width 854 height 564
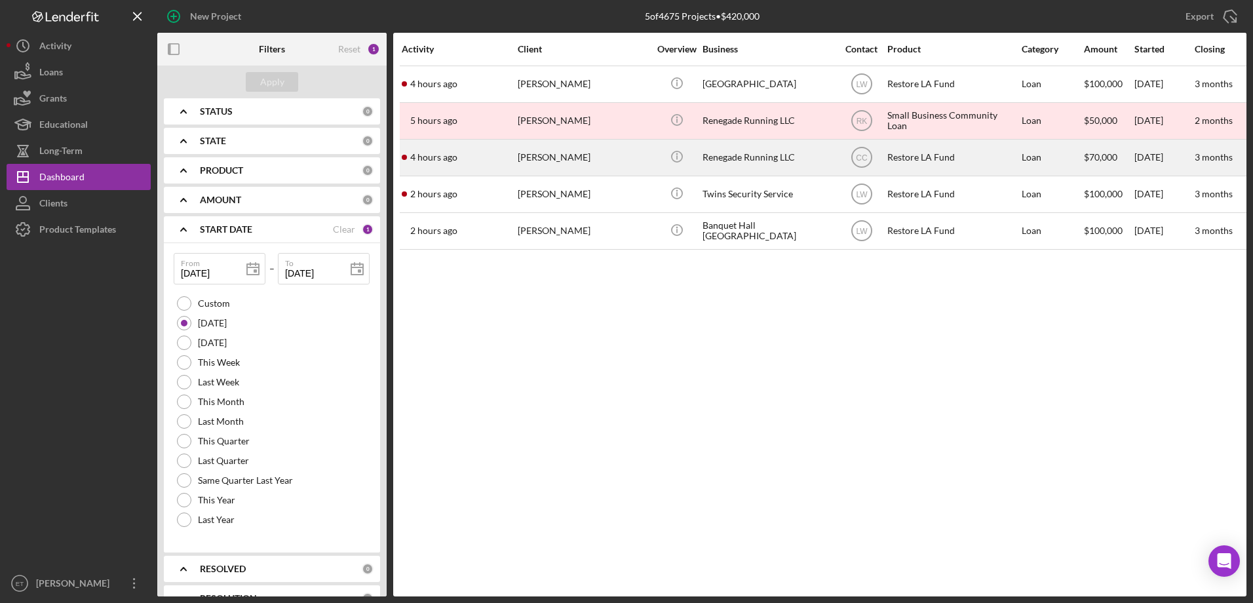
click at [748, 165] on div "Renegade Running LLC" at bounding box center [768, 157] width 131 height 35
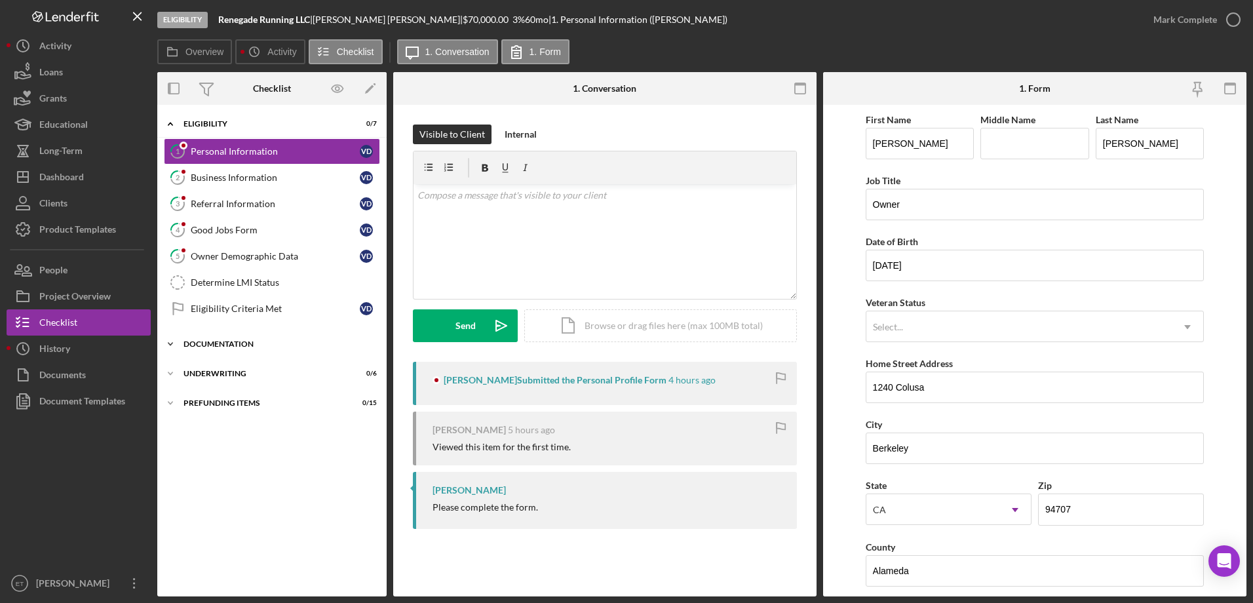
click at [213, 336] on div "Icon/Expander Documentation 0 / 20" at bounding box center [271, 344] width 229 height 26
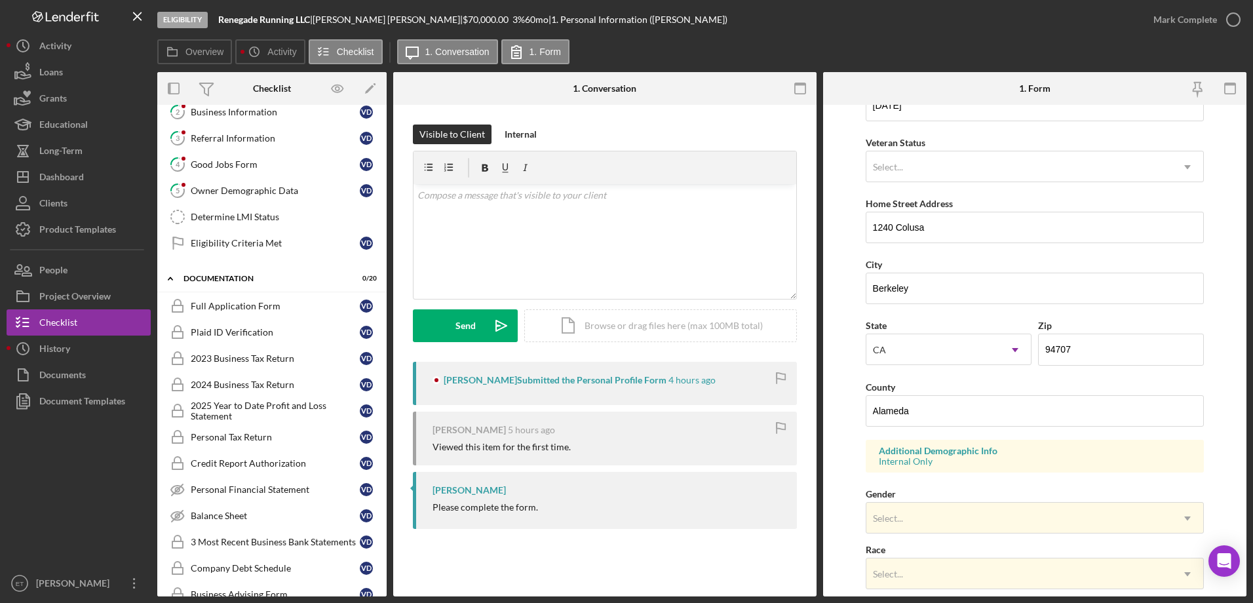
scroll to position [328, 0]
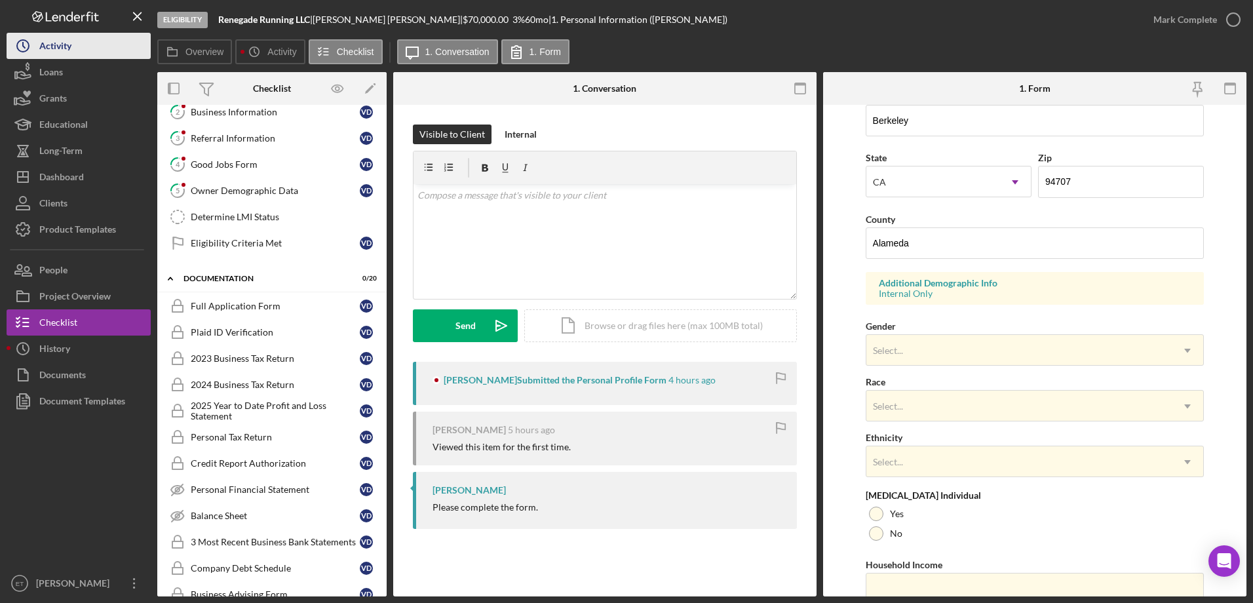
click at [48, 41] on div "Activity" at bounding box center [55, 48] width 32 height 30
